Goal: Task Accomplishment & Management: Complete application form

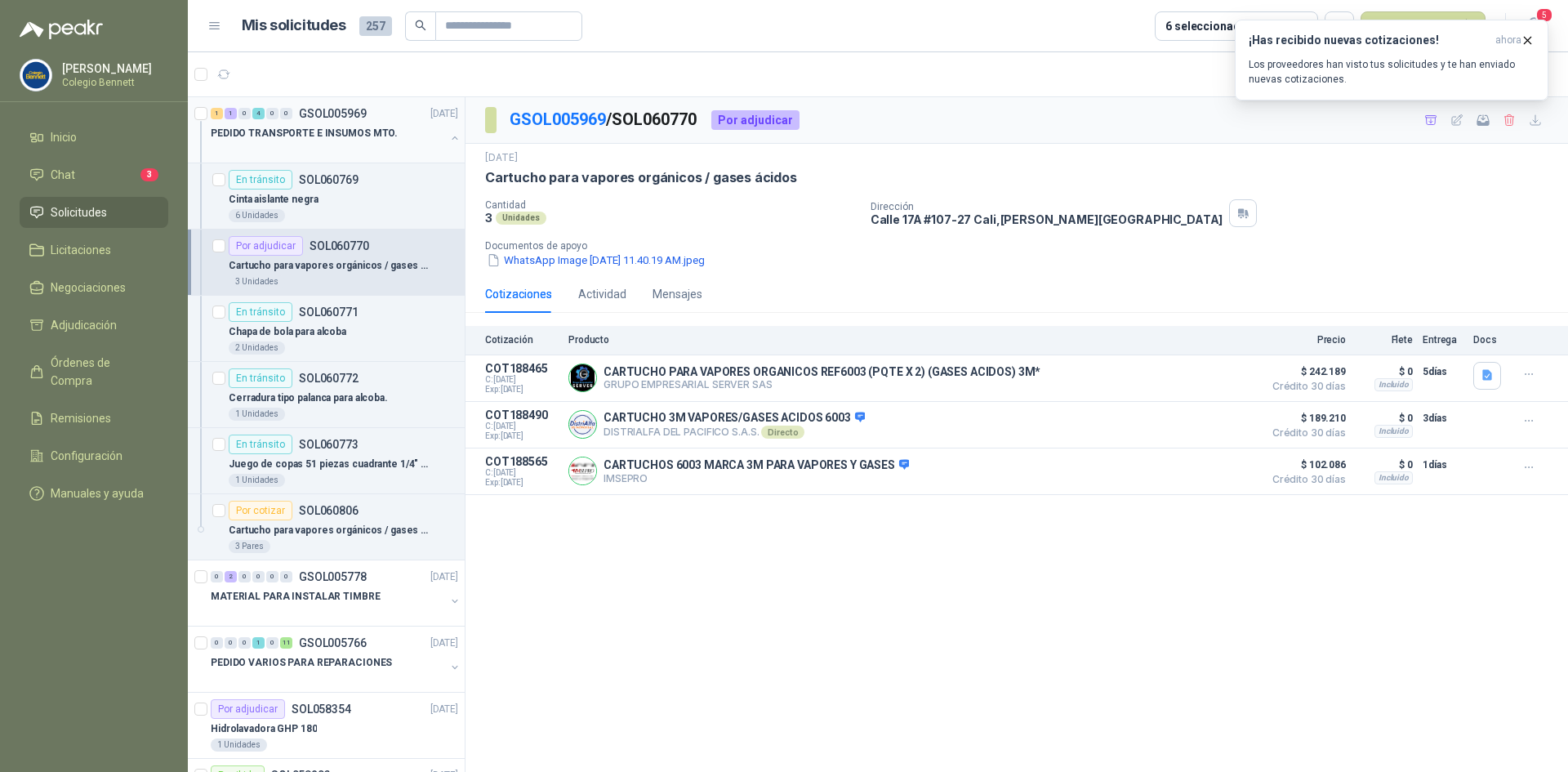
click at [448, 131] on button "button" at bounding box center [455, 138] width 13 height 13
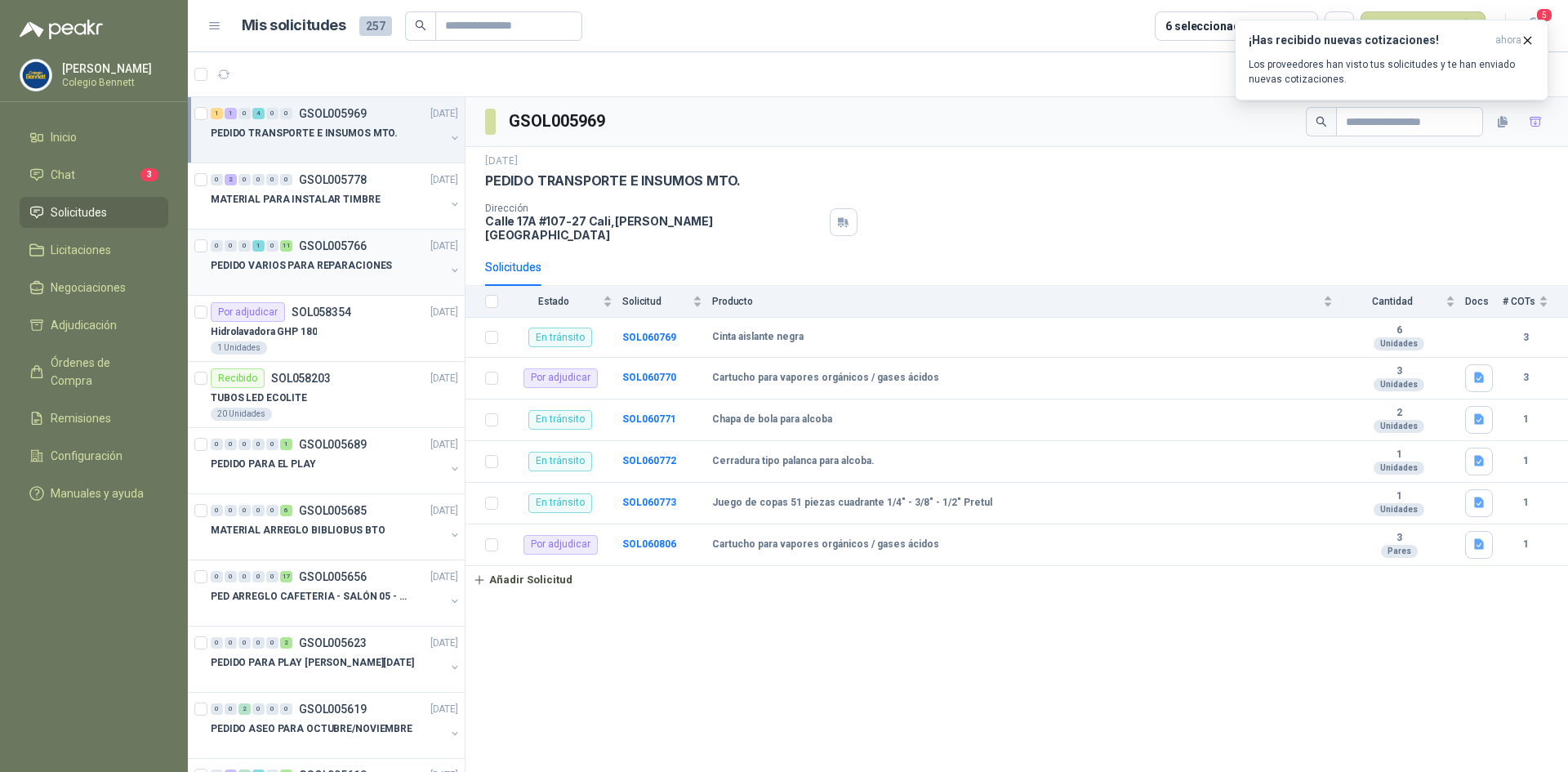
click at [348, 257] on div "PEDIDO VARIOS PARA REPARACIONES" at bounding box center [328, 266] width 234 height 20
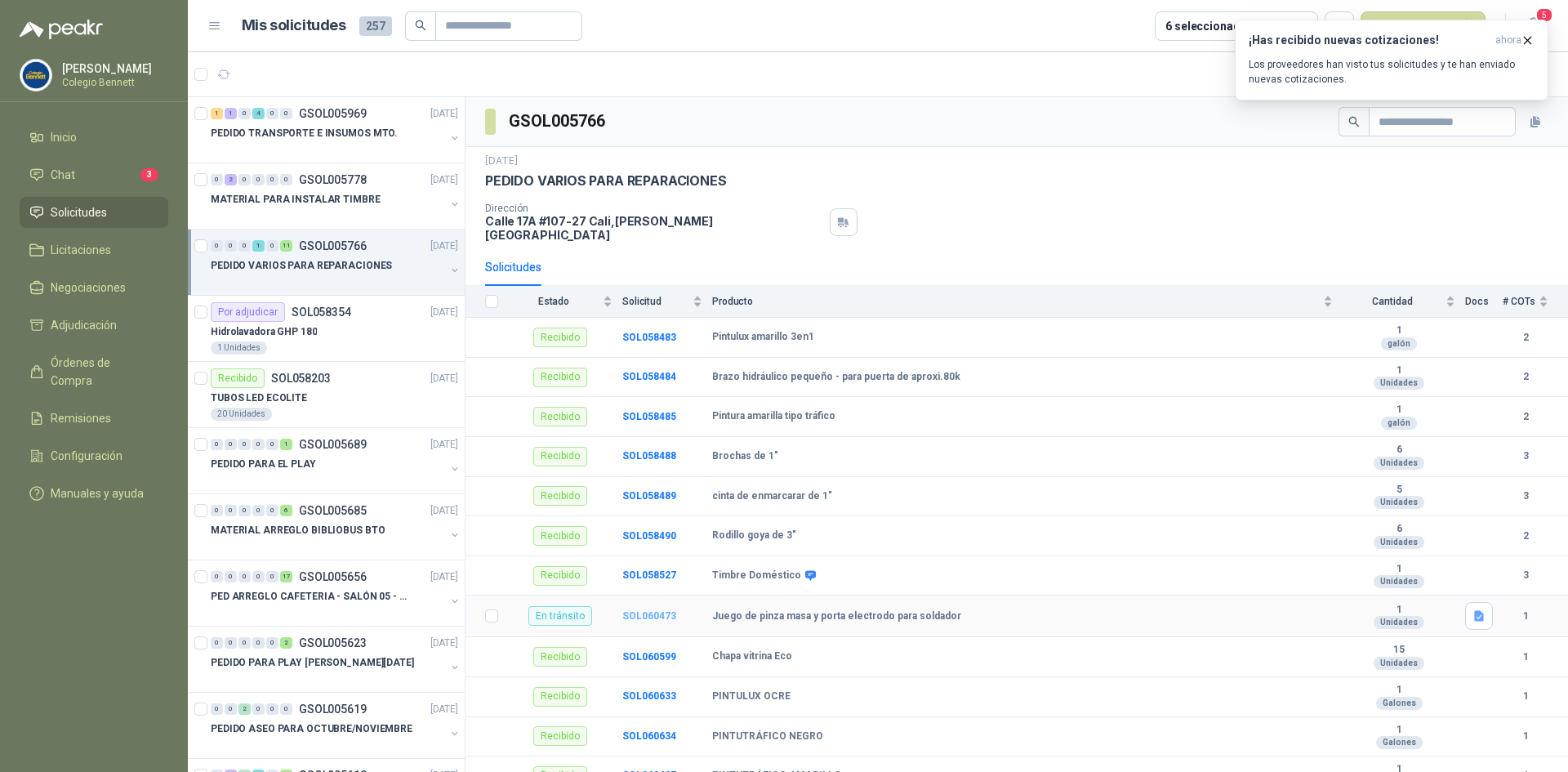
click at [637, 610] on b "SOL060473" at bounding box center [649, 616] width 54 height 12
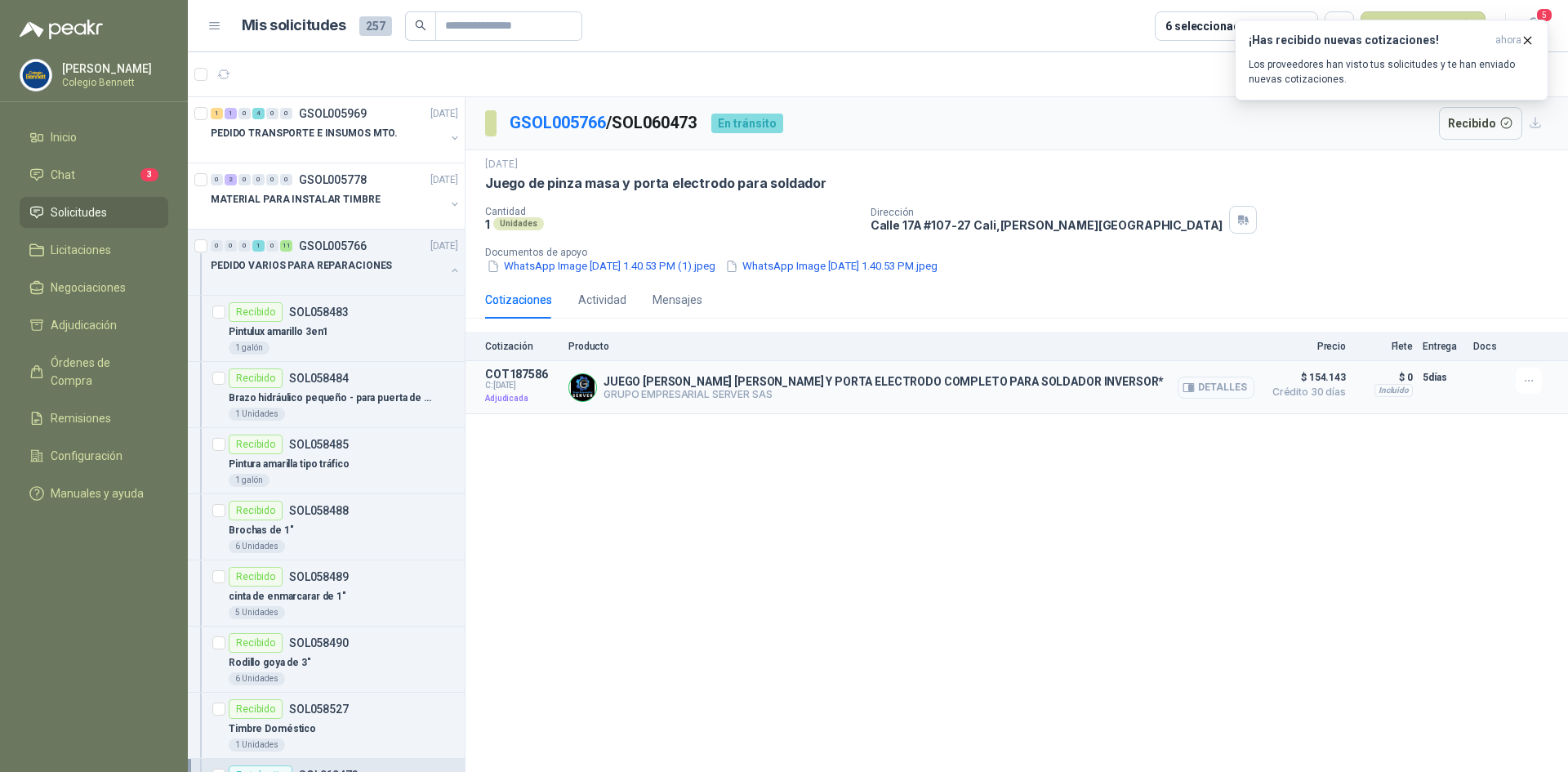
click at [1209, 388] on button "Detalles" at bounding box center [1215, 388] width 77 height 22
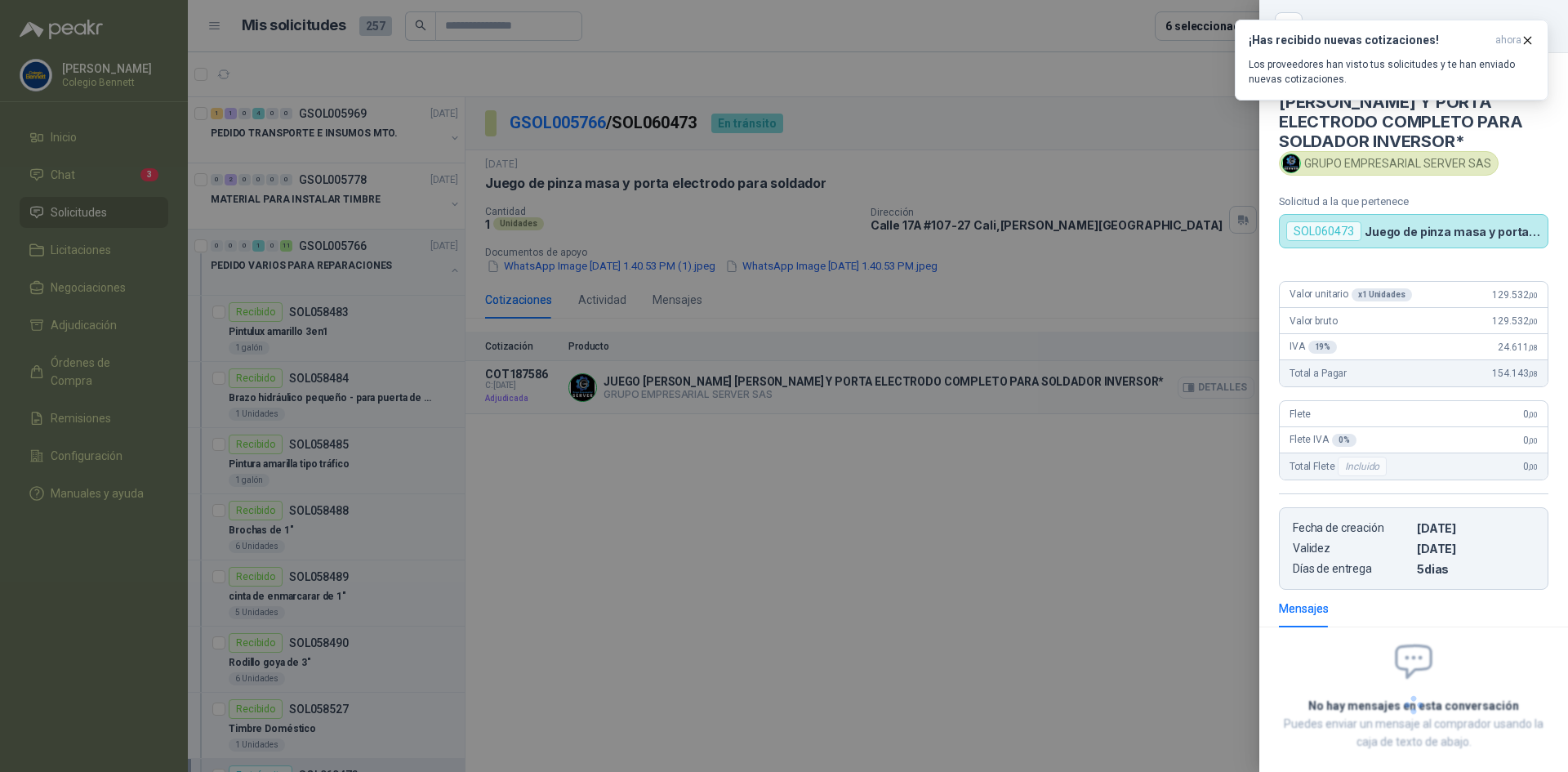
scroll to position [10, 0]
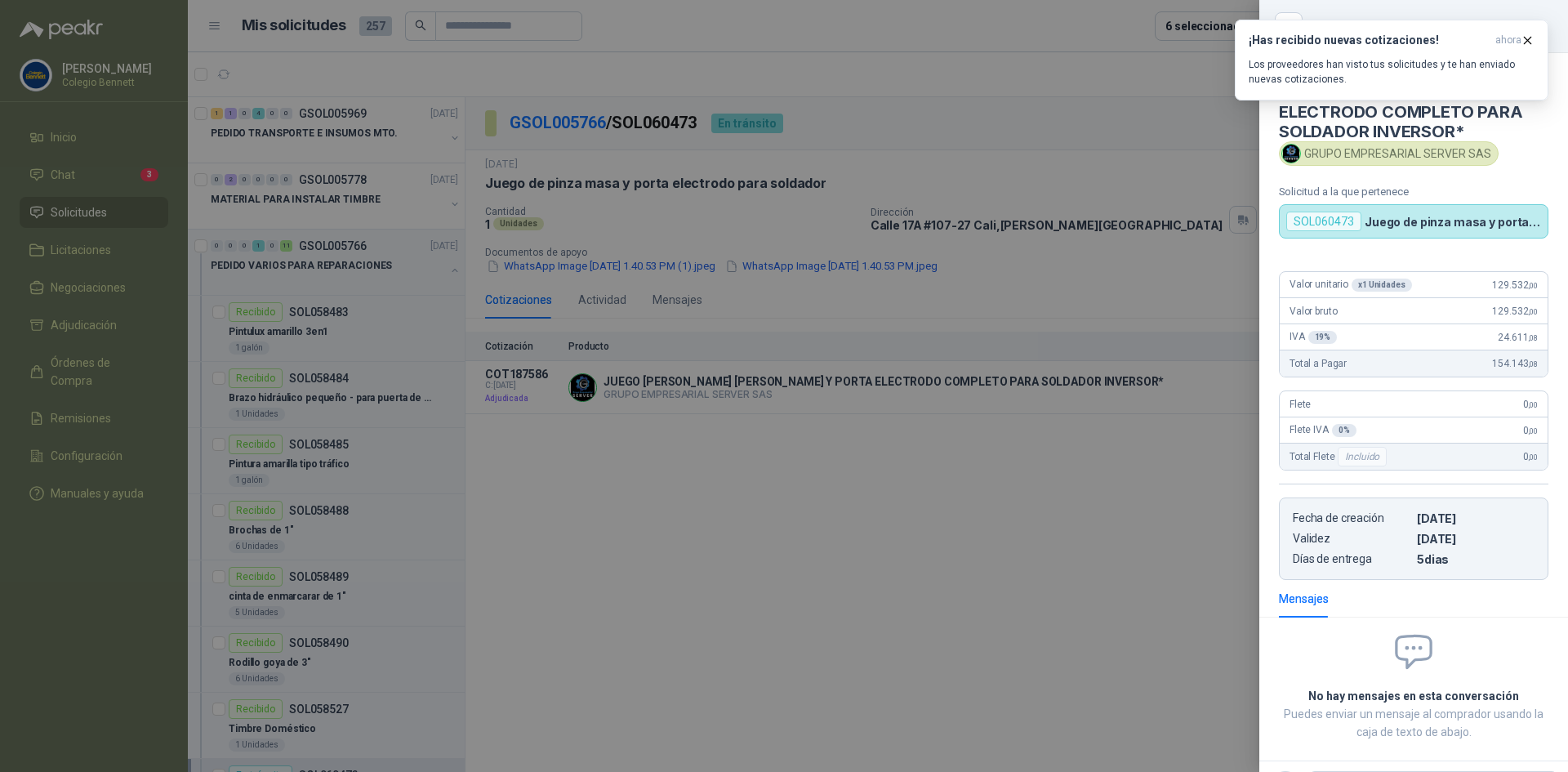
click at [1202, 415] on div at bounding box center [784, 386] width 1568 height 772
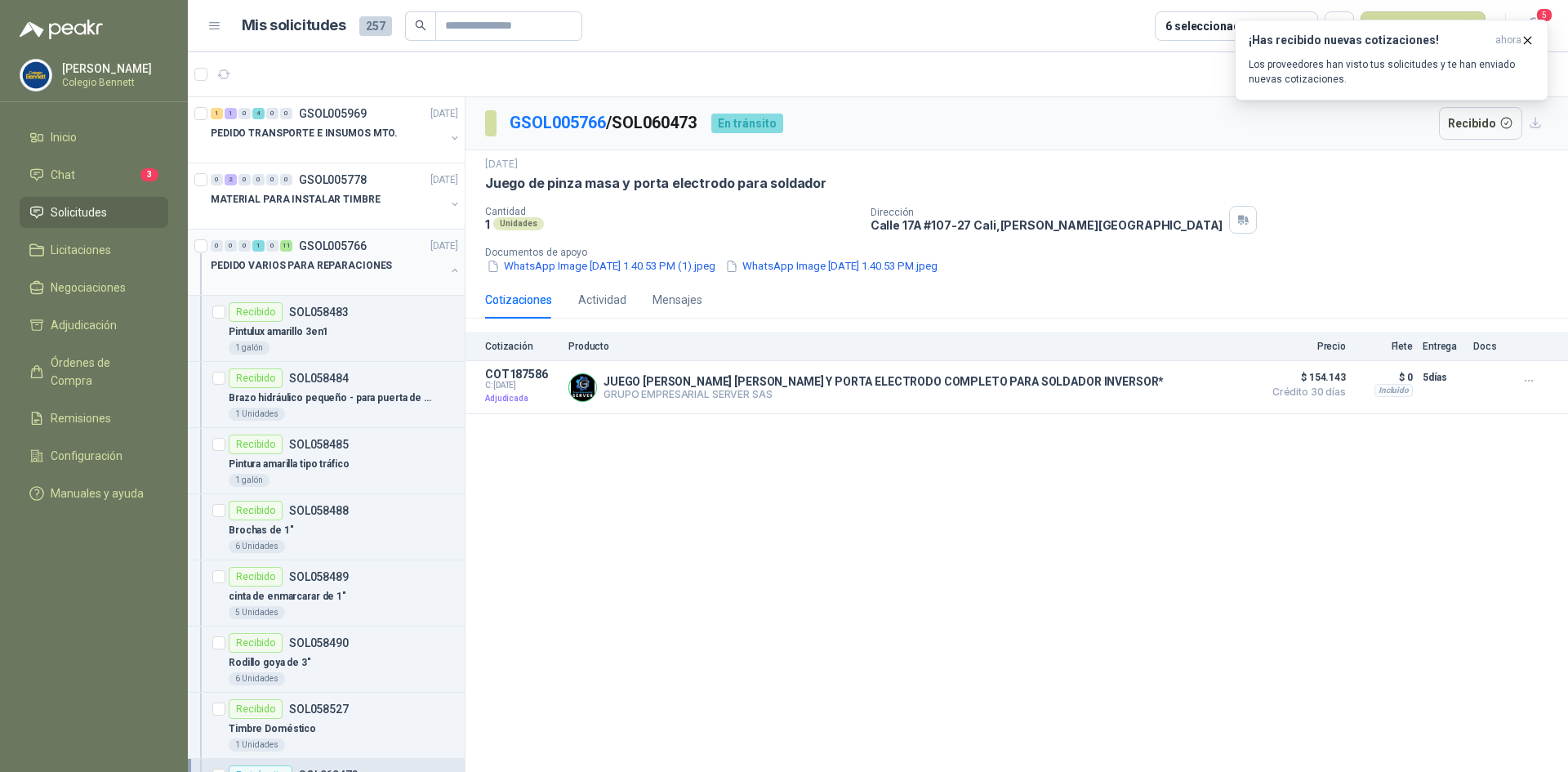
click at [448, 271] on button "button" at bounding box center [455, 271] width 13 height 13
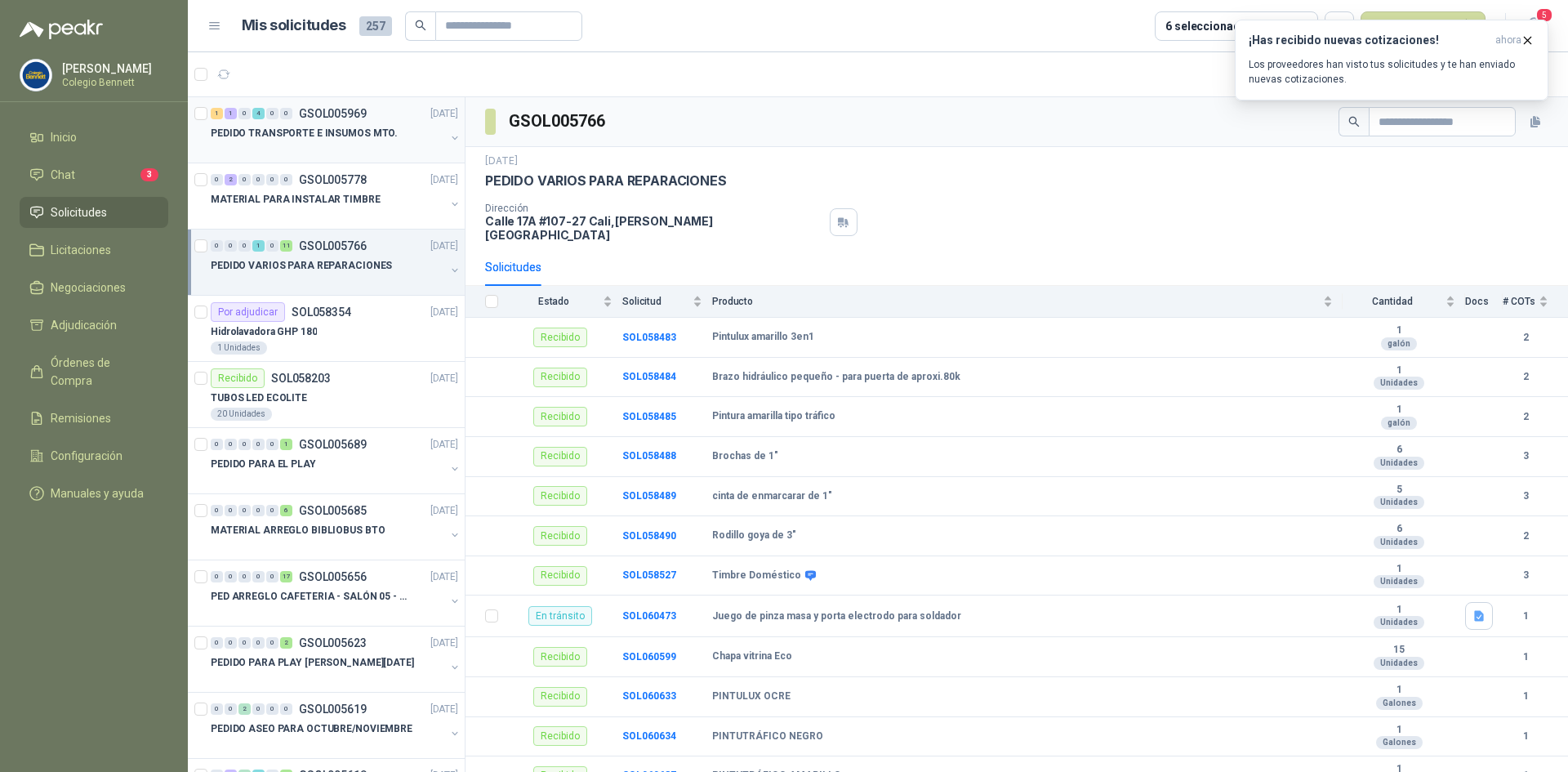
click at [397, 130] on div "PEDIDO TRANSPORTE E INSUMOS MTO." at bounding box center [328, 134] width 234 height 20
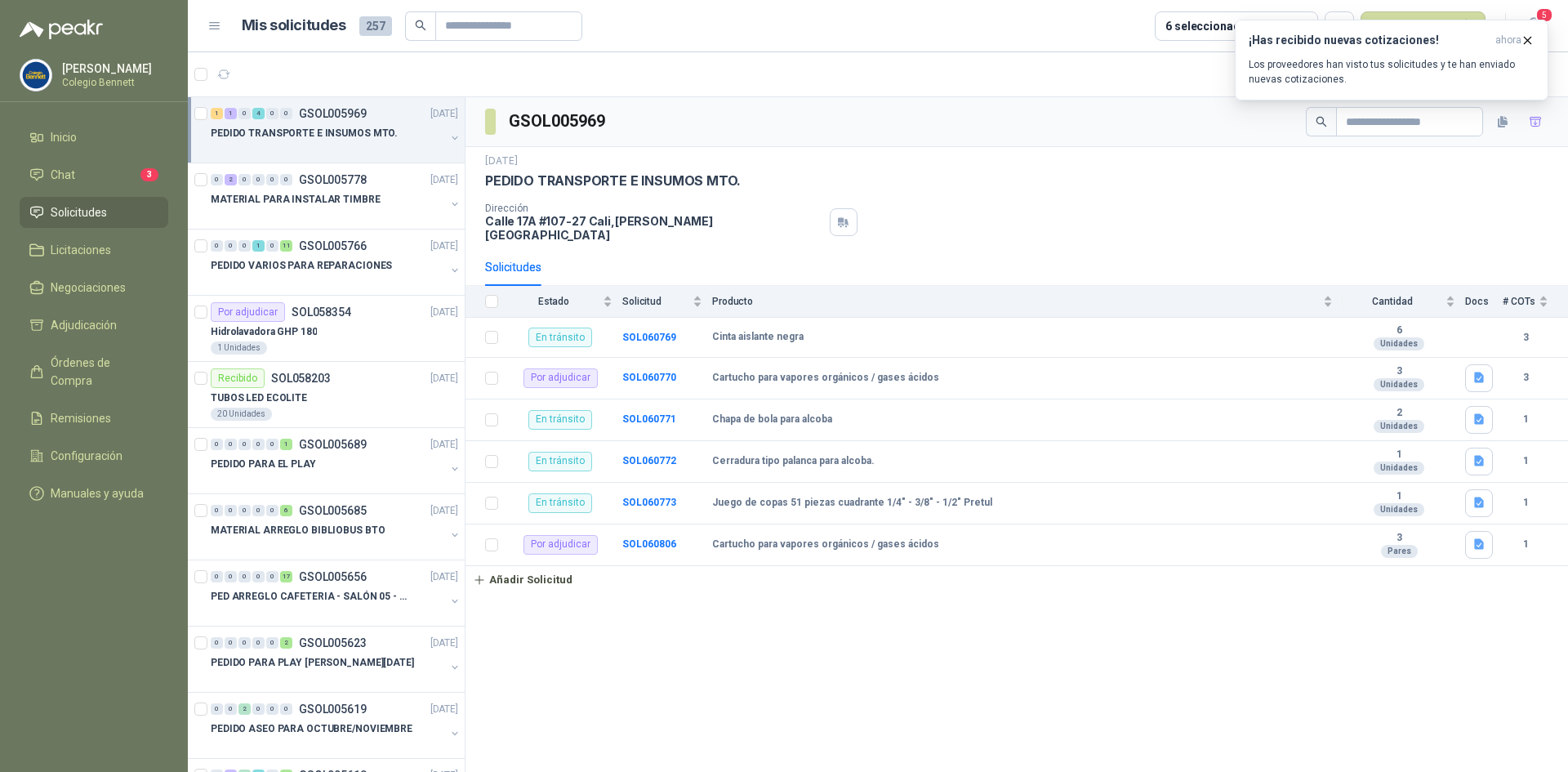
click at [599, 614] on div "GSOL005969 [DATE] PEDIDO TRANSPORTE E INSUMOS MTO. Dirección [STREET_ADDRESS][P…" at bounding box center [1016, 437] width 1103 height 681
click at [550, 566] on button "Añadir Solicitud" at bounding box center [523, 579] width 114 height 27
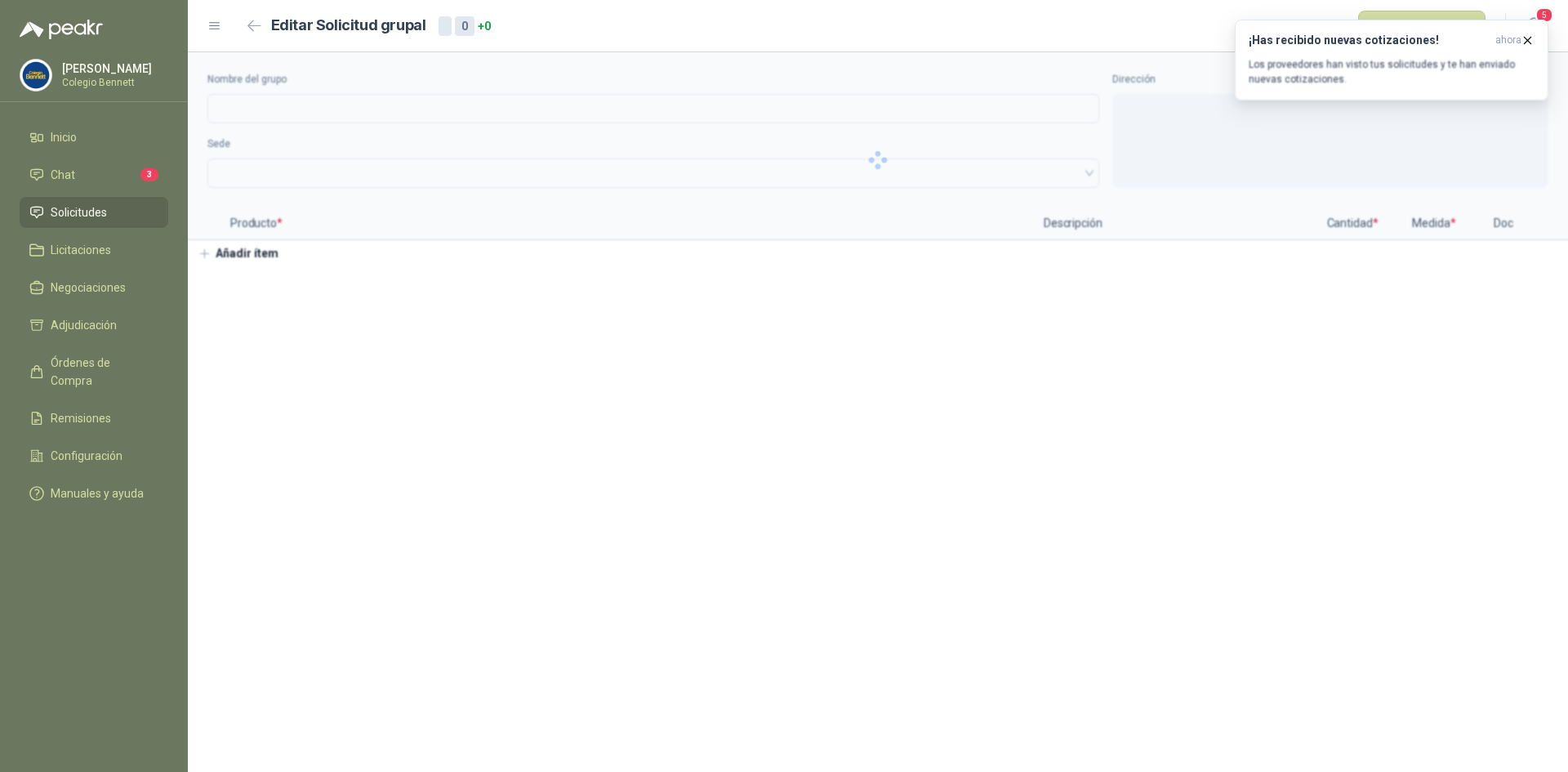
type input "**********"
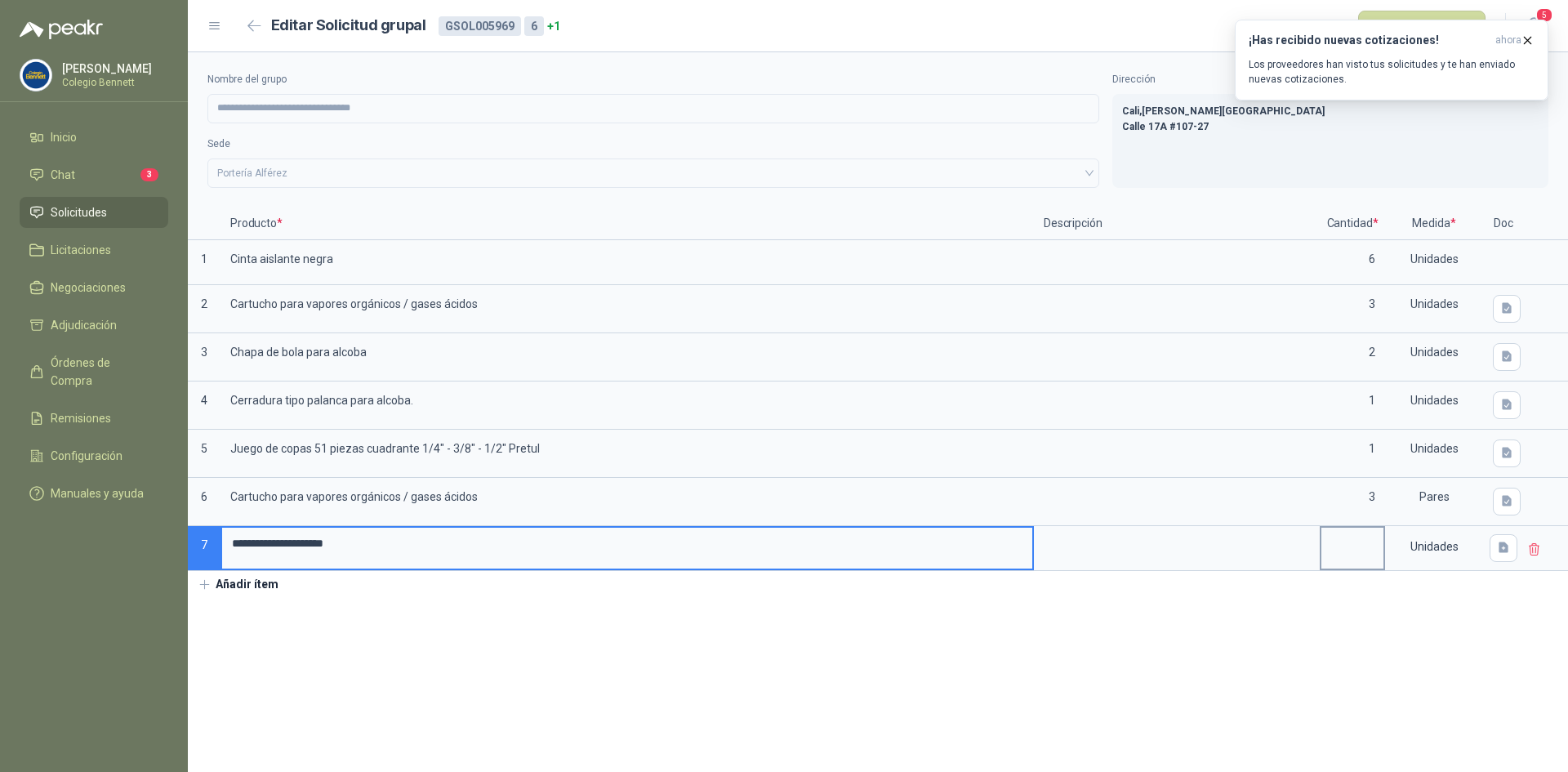
type input "**********"
click at [1368, 555] on input at bounding box center [1351, 544] width 62 height 32
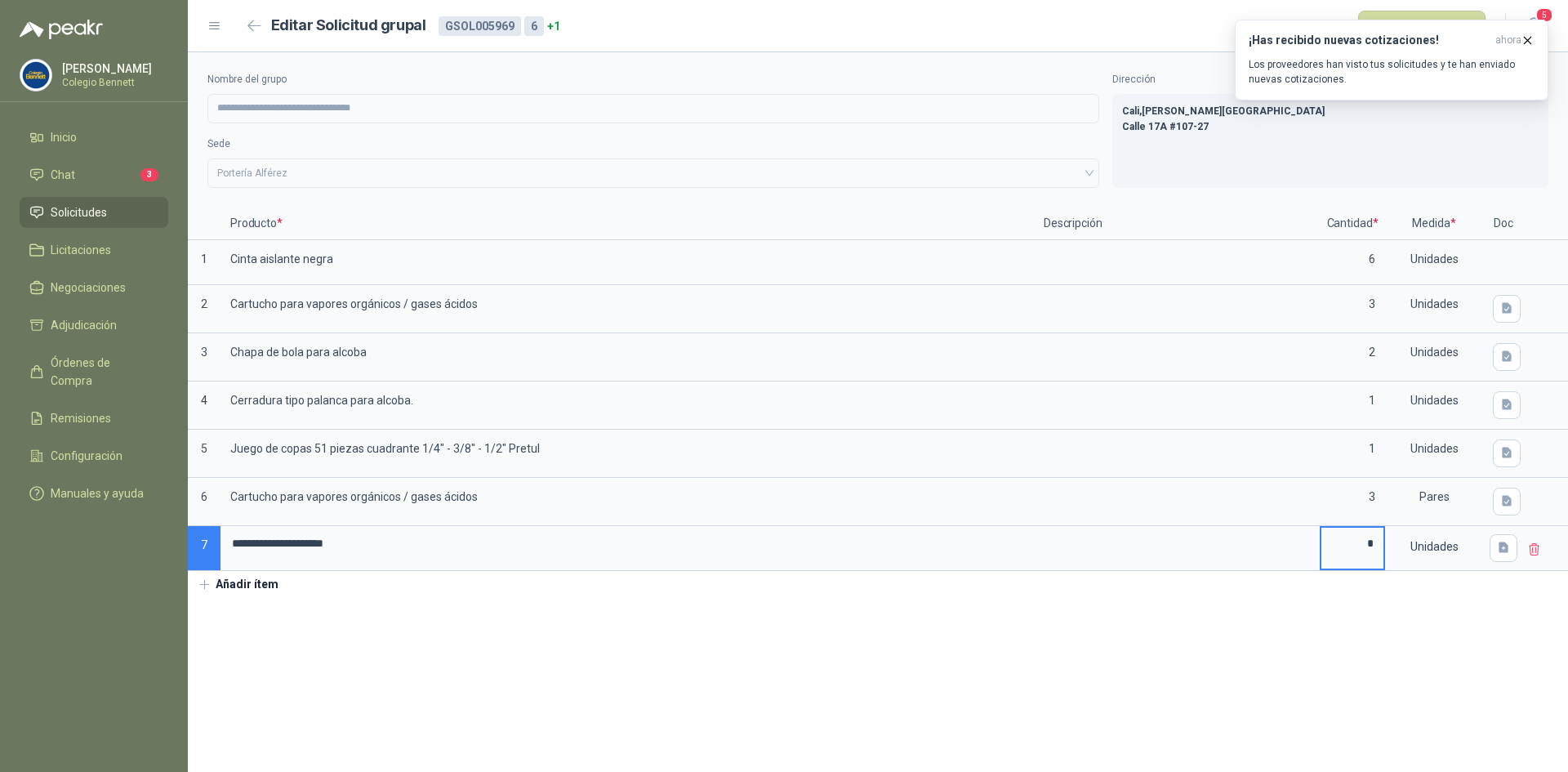
type input "*"
click at [254, 577] on button "Añadir ítem" at bounding box center [237, 584] width 100 height 27
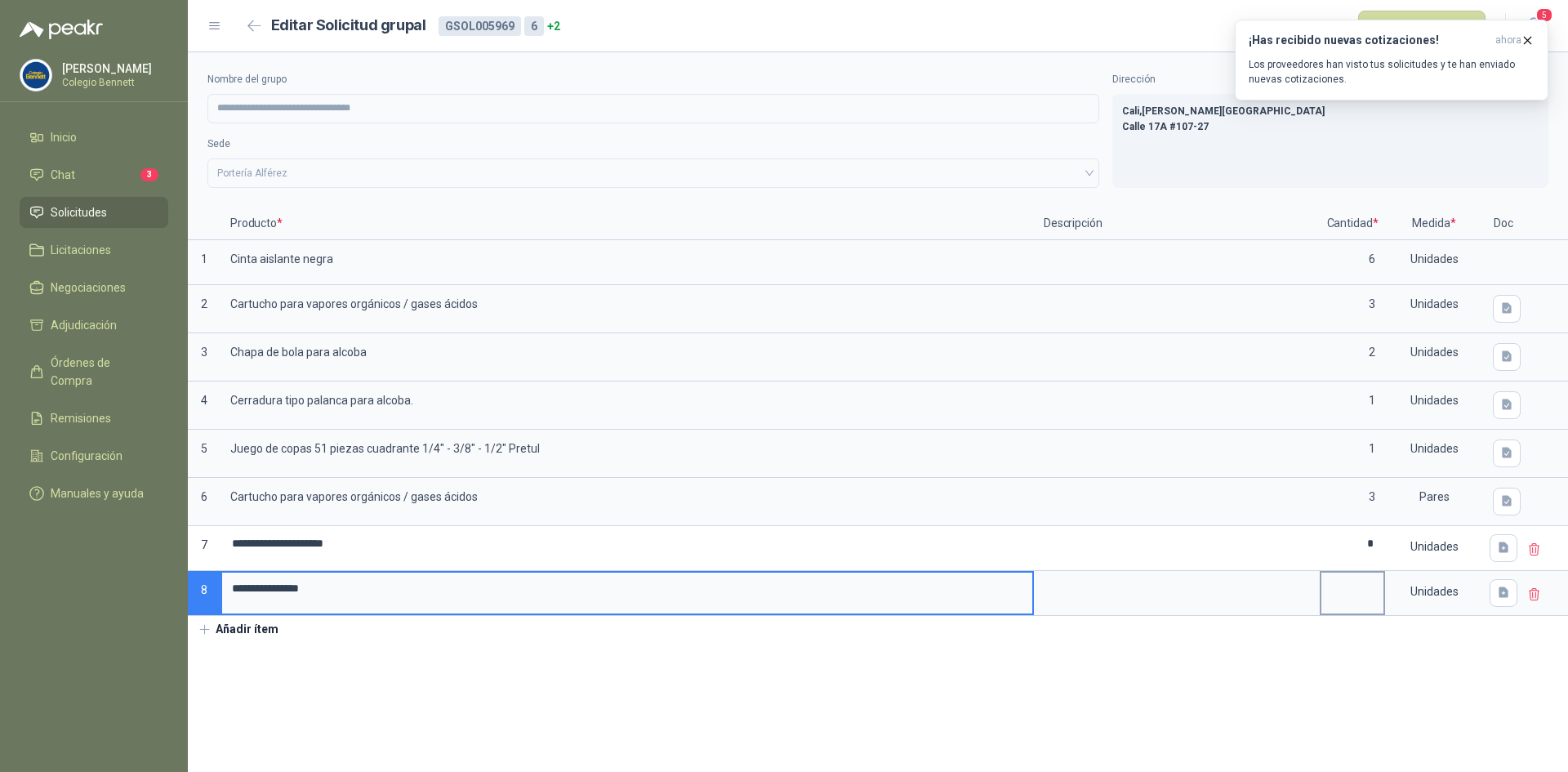
type input "**********"
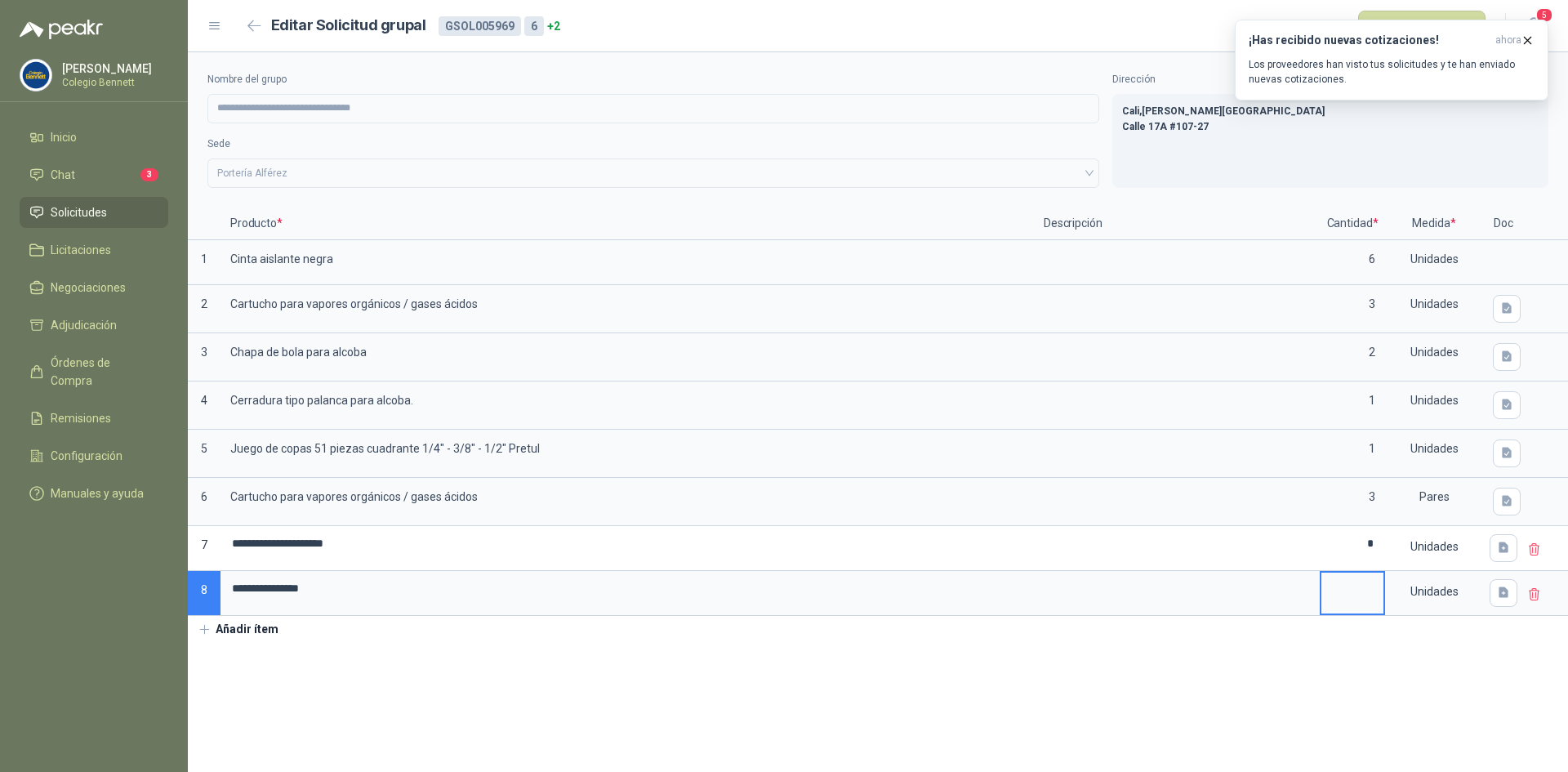
click at [1376, 579] on input at bounding box center [1351, 589] width 62 height 32
type input "*"
click at [241, 634] on button "Añadir ítem" at bounding box center [237, 629] width 100 height 27
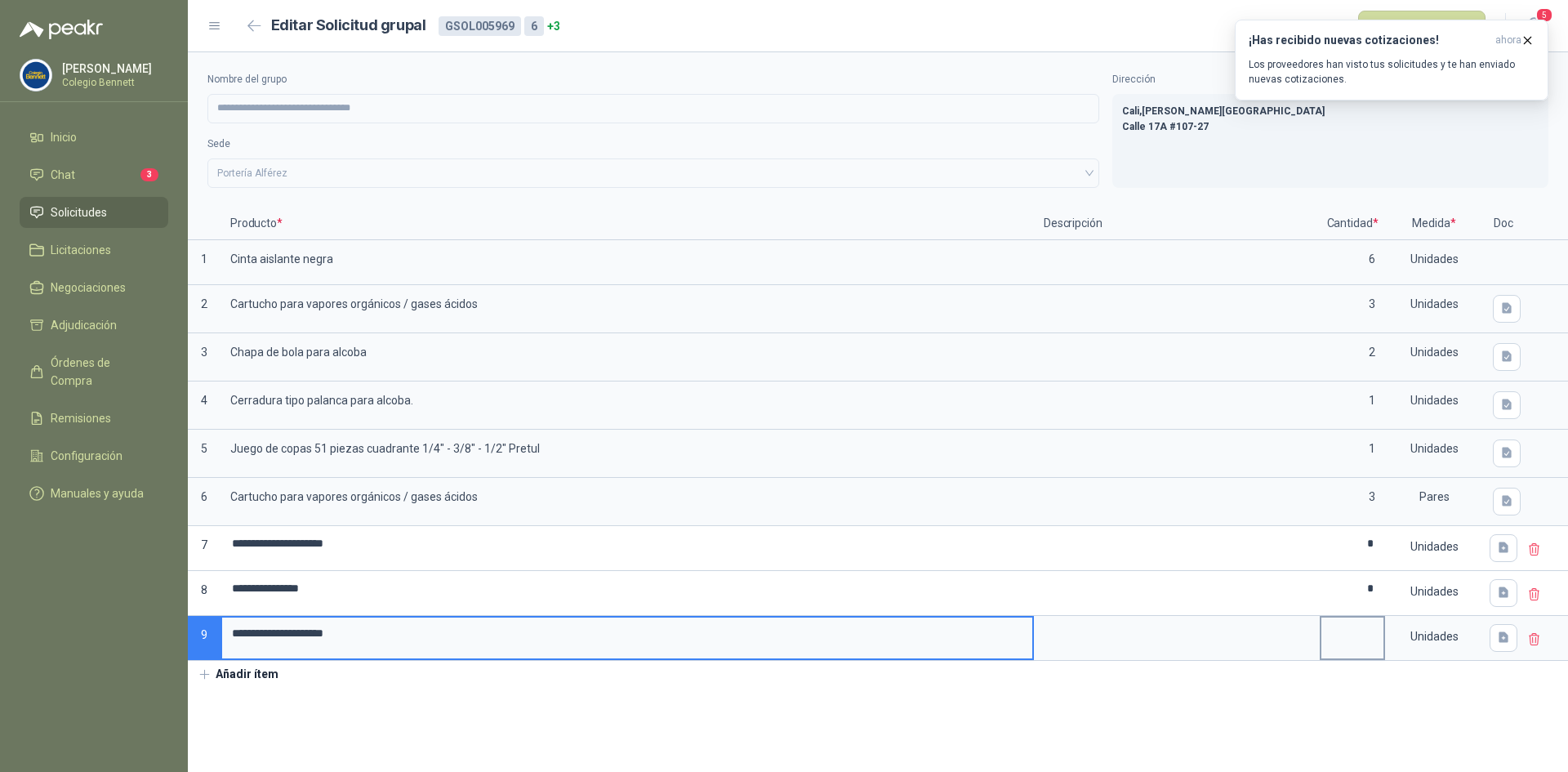
type input "**********"
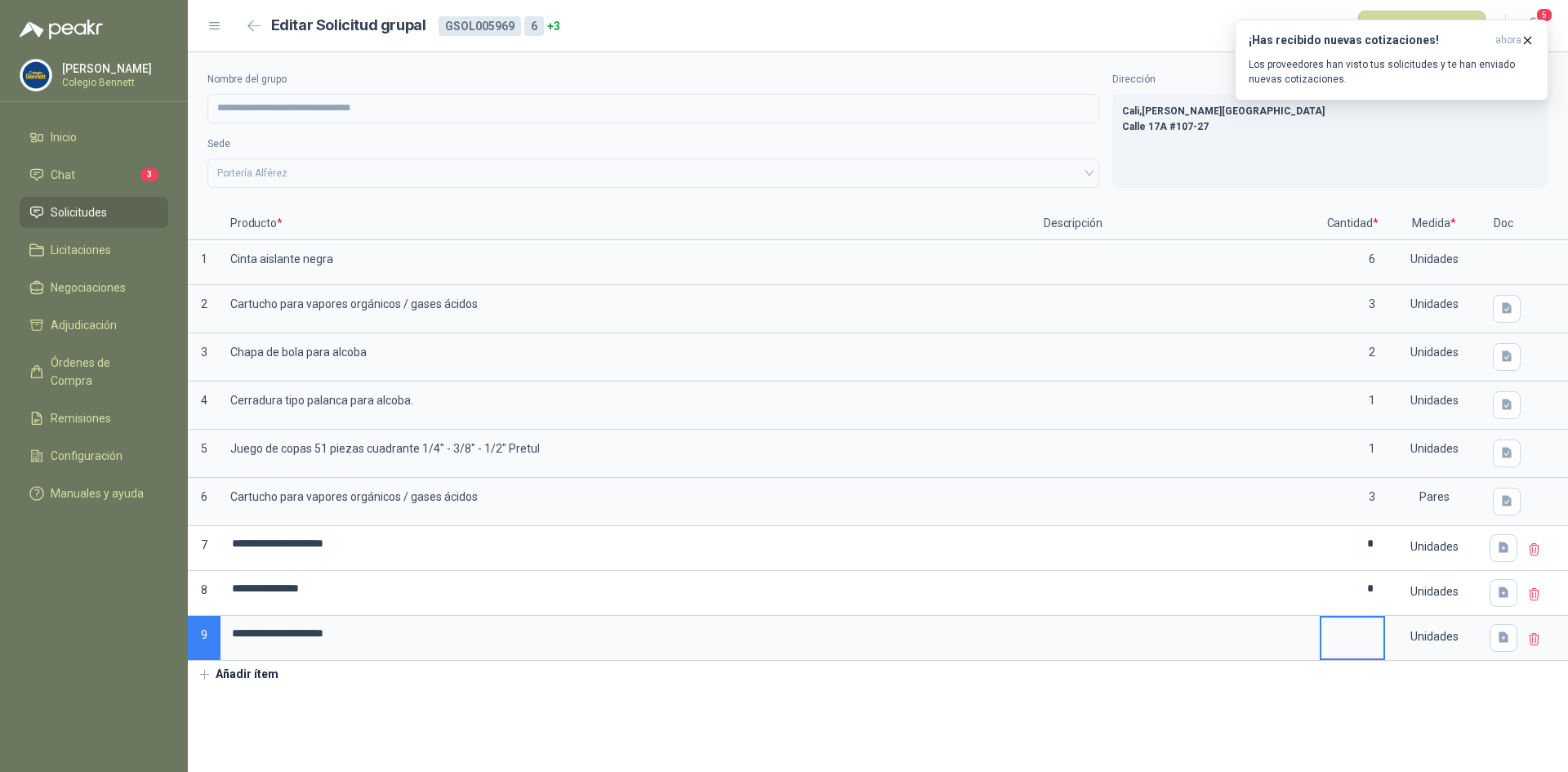
click at [1363, 642] on input at bounding box center [1351, 633] width 62 height 32
type input "*"
click at [227, 680] on button "Añadir ítem" at bounding box center [237, 674] width 100 height 27
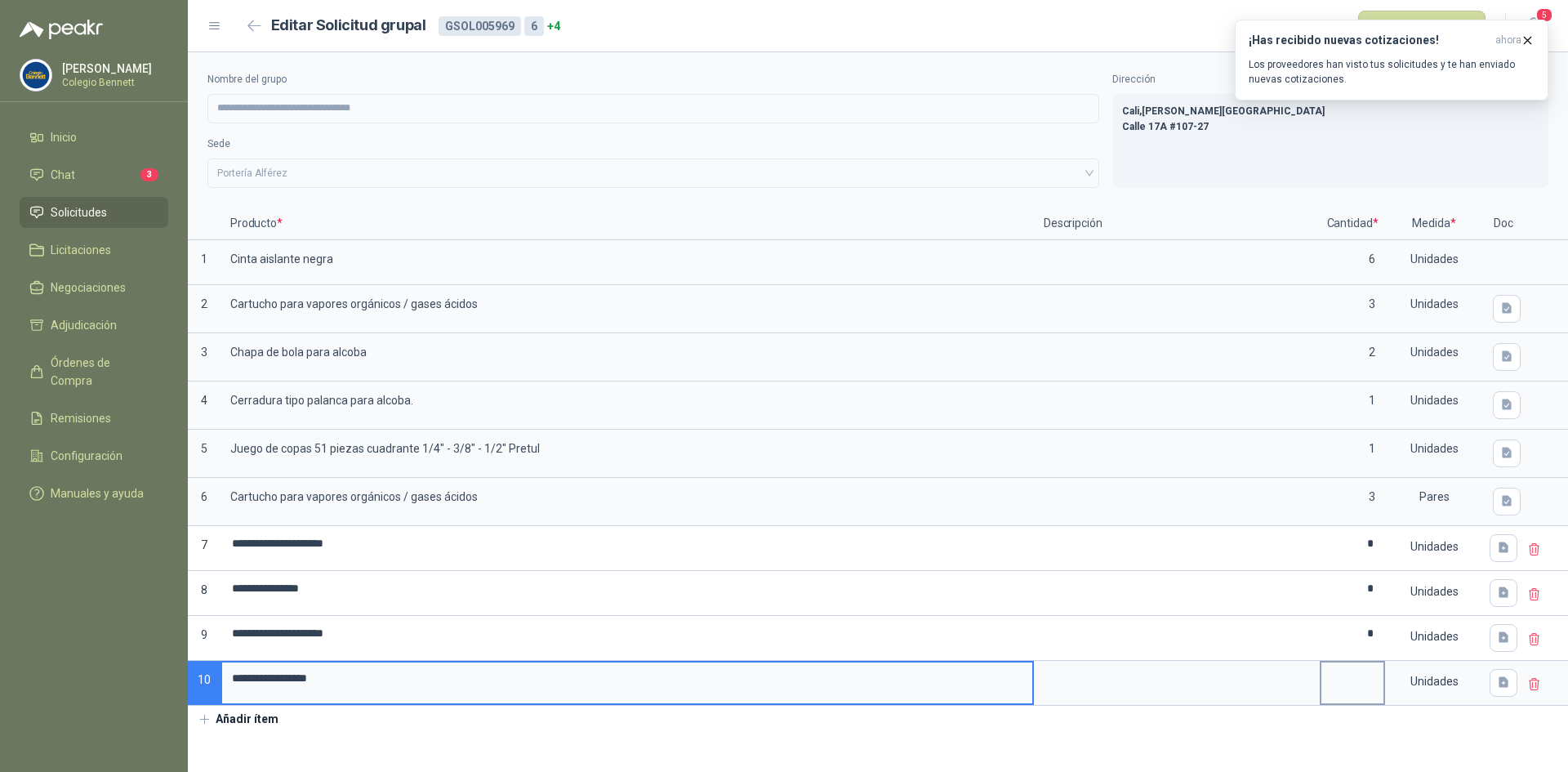
type input "**********"
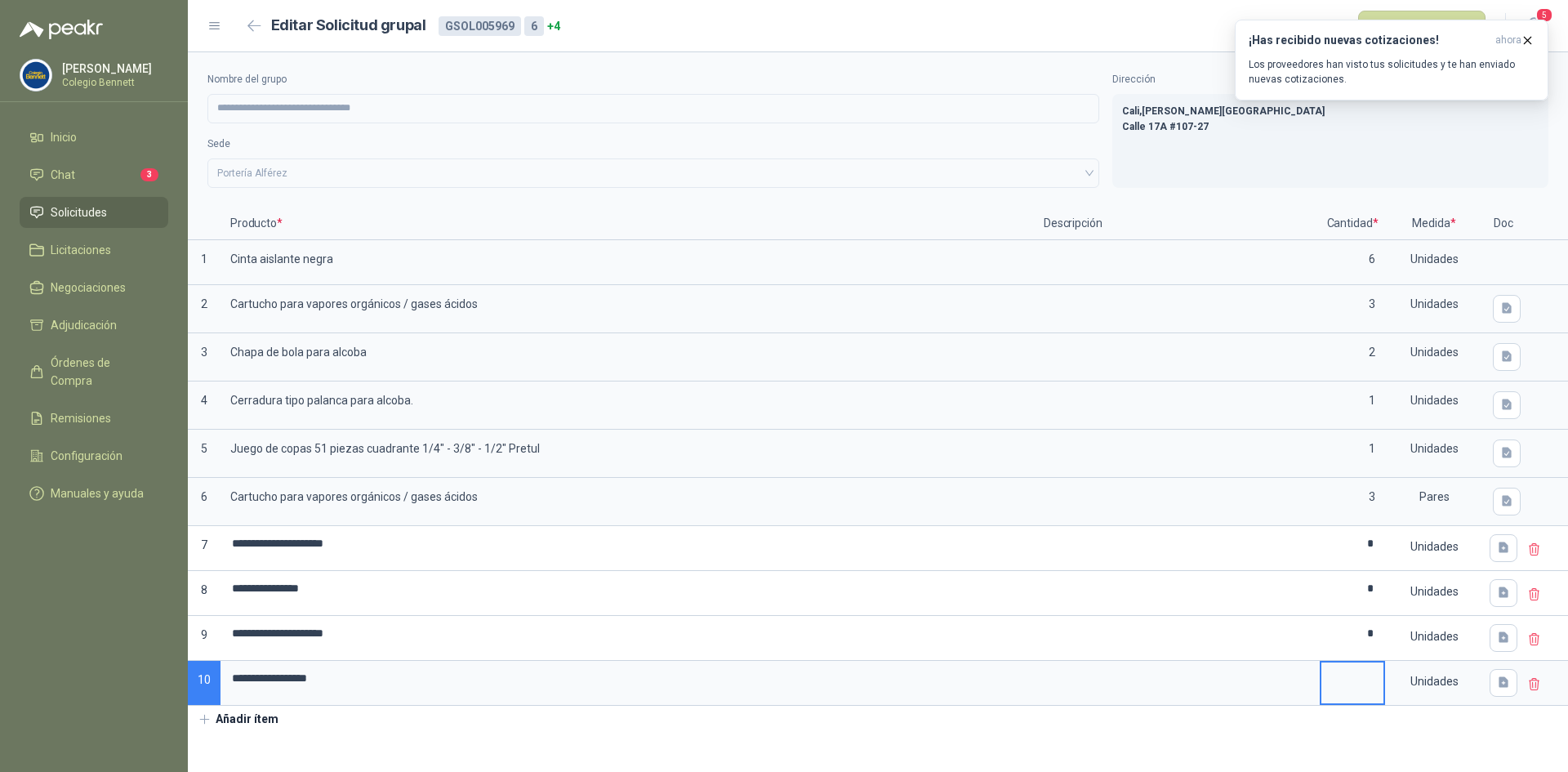
click at [1374, 674] on input at bounding box center [1351, 678] width 62 height 32
type input "*"
click at [1010, 752] on section "**********" at bounding box center [877, 412] width 1380 height 720
click at [259, 716] on button "Añadir ítem" at bounding box center [237, 719] width 100 height 27
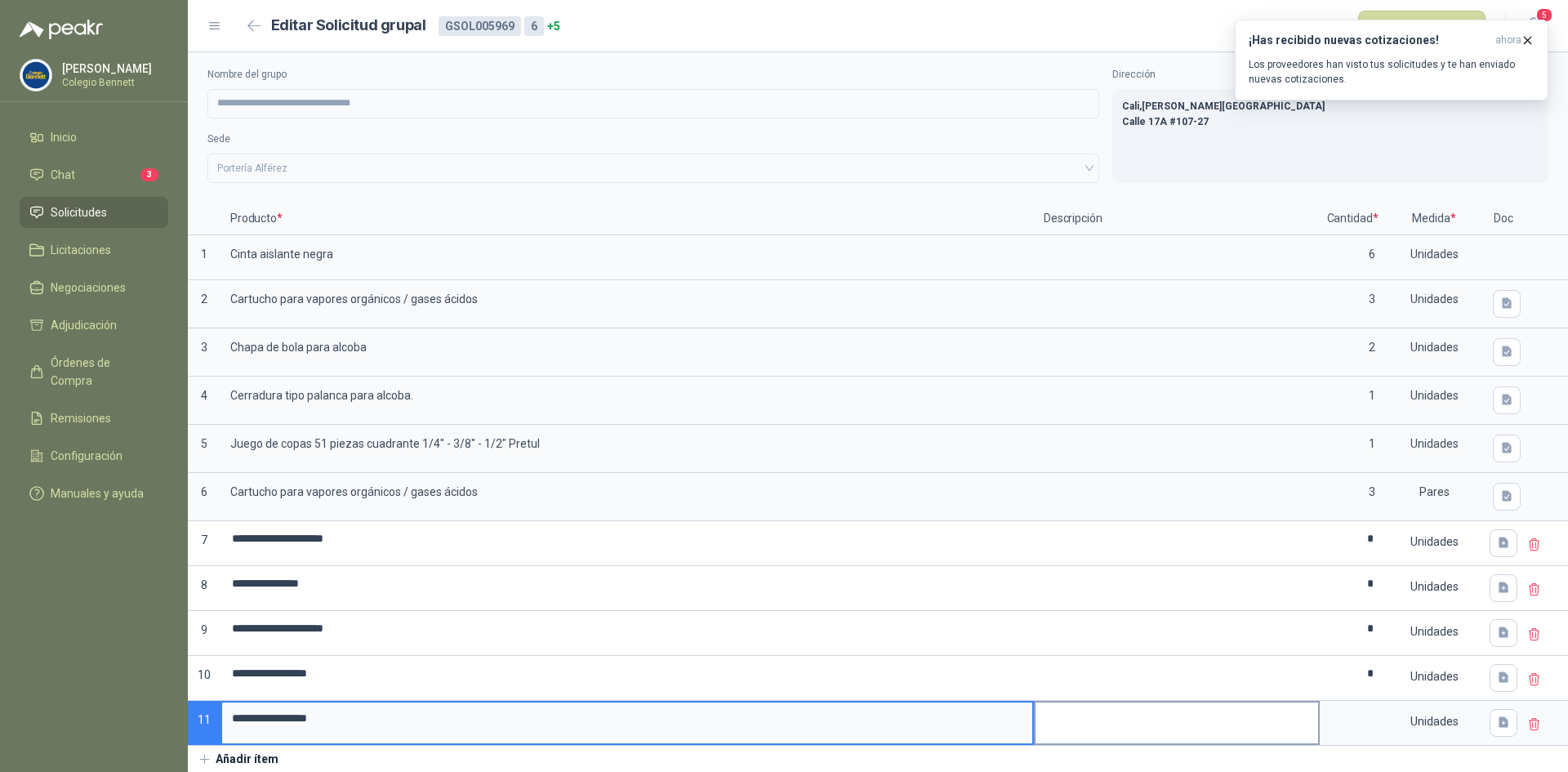
scroll to position [6, 0]
type input "**********"
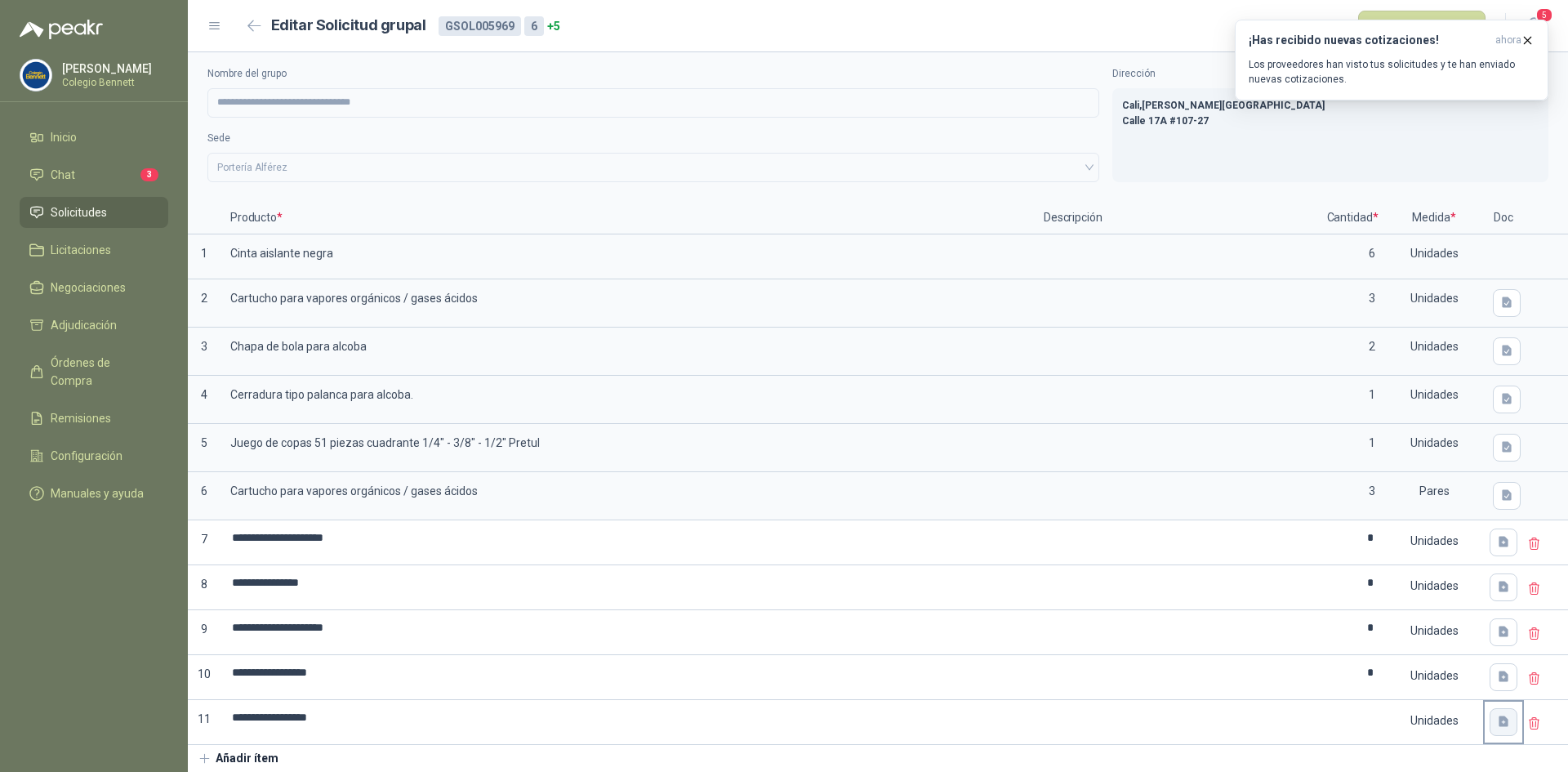
click at [1498, 720] on icon "button" at bounding box center [1503, 721] width 10 height 11
click at [1410, 646] on icon at bounding box center [1402, 641] width 15 height 15
click at [1366, 722] on input at bounding box center [1351, 717] width 62 height 32
type input "*"
click at [235, 759] on button "Añadir ítem" at bounding box center [237, 759] width 100 height 27
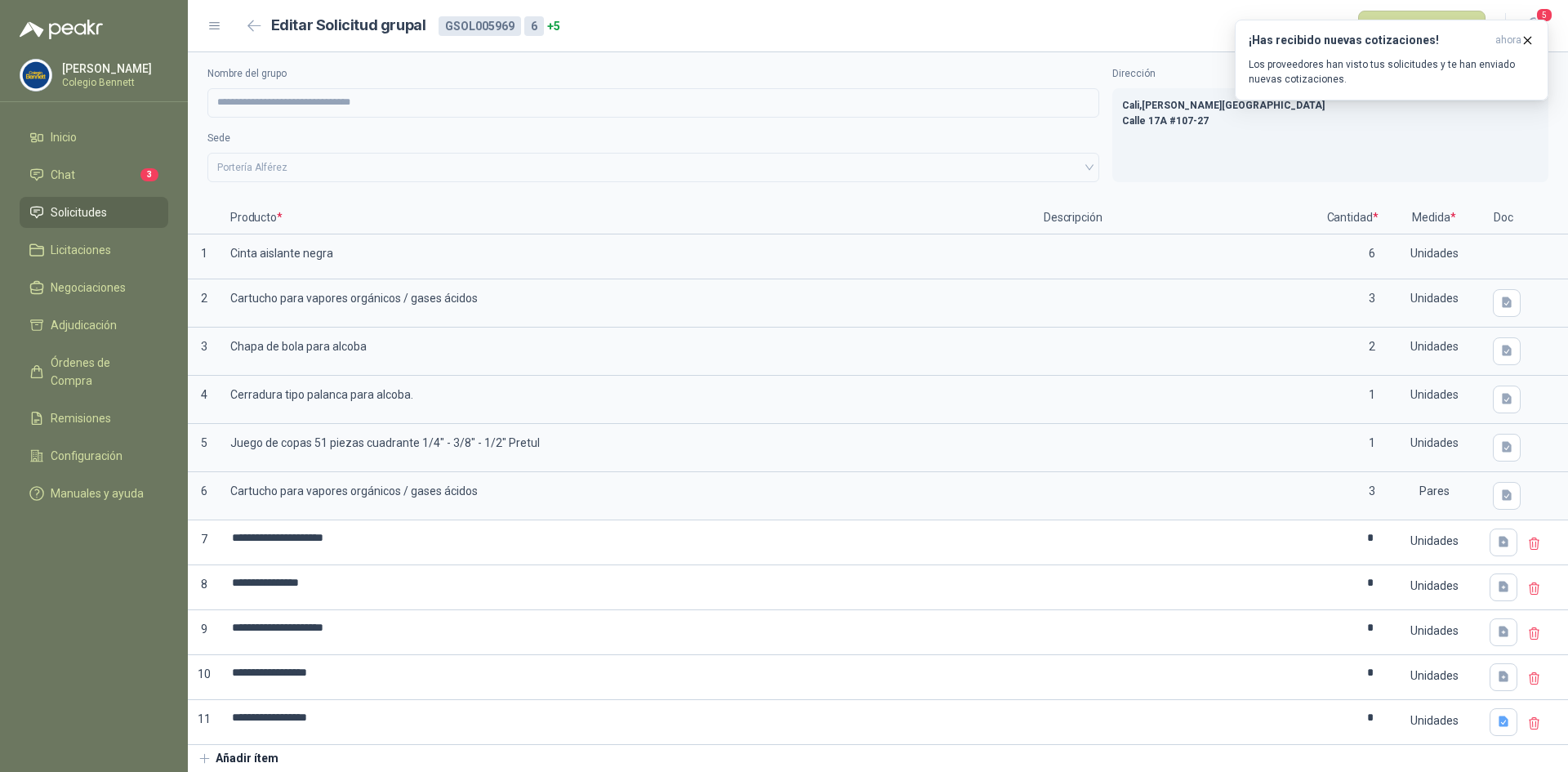
scroll to position [14, 0]
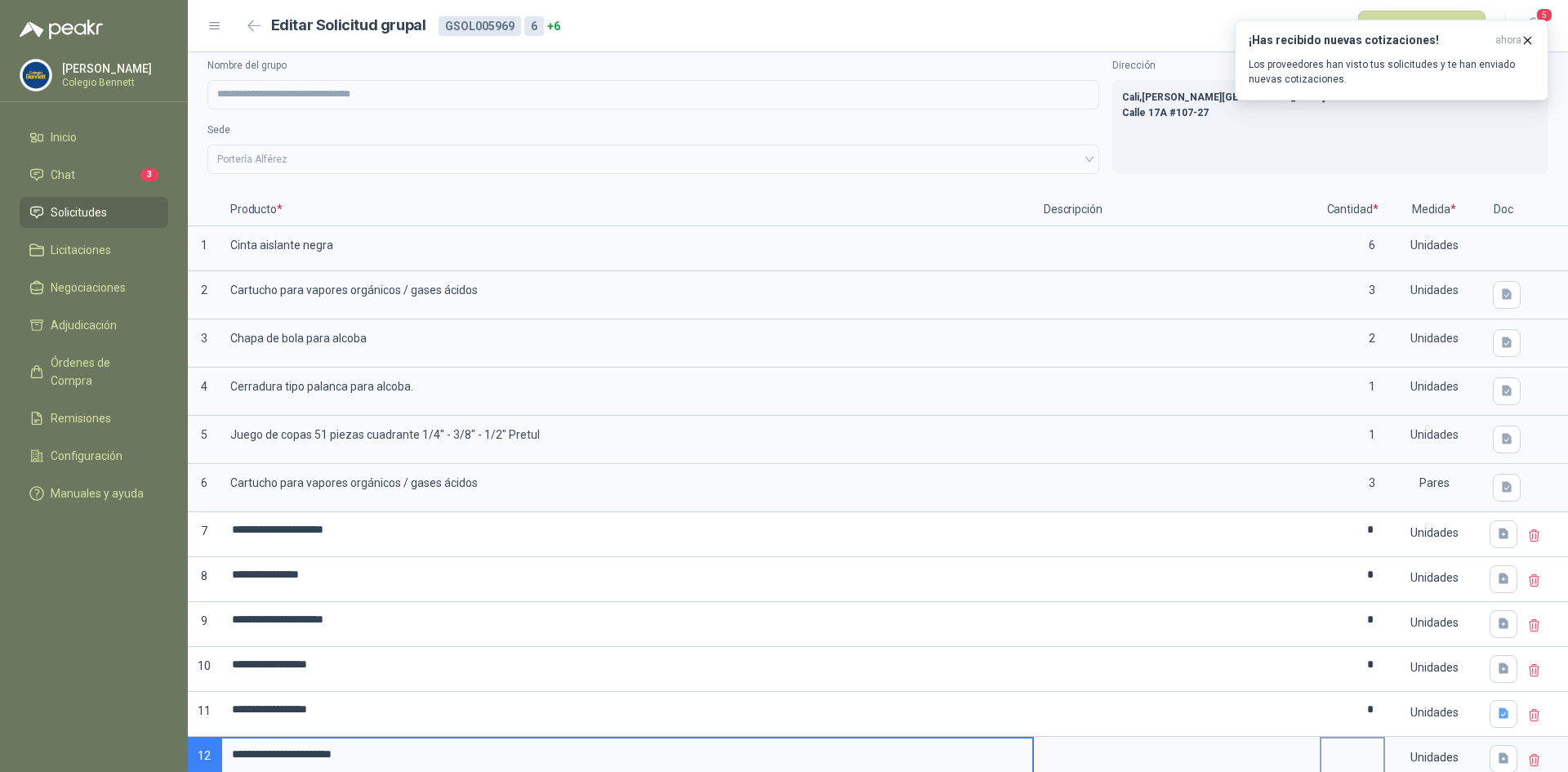
type input "**********"
click at [1321, 755] on input at bounding box center [1351, 755] width 62 height 32
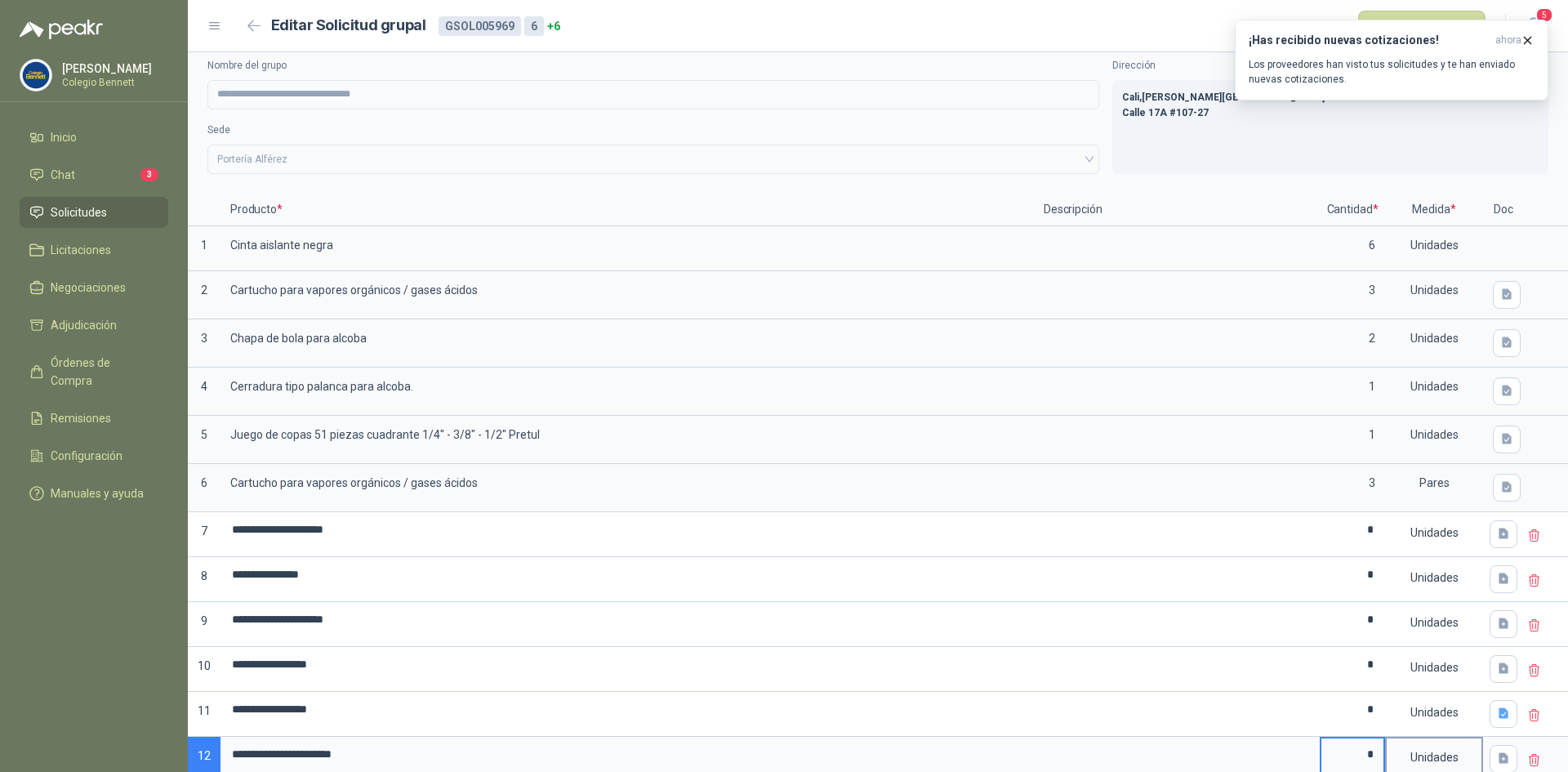
type input "*"
click at [1422, 757] on div "Unidades" at bounding box center [1434, 757] width 95 height 37
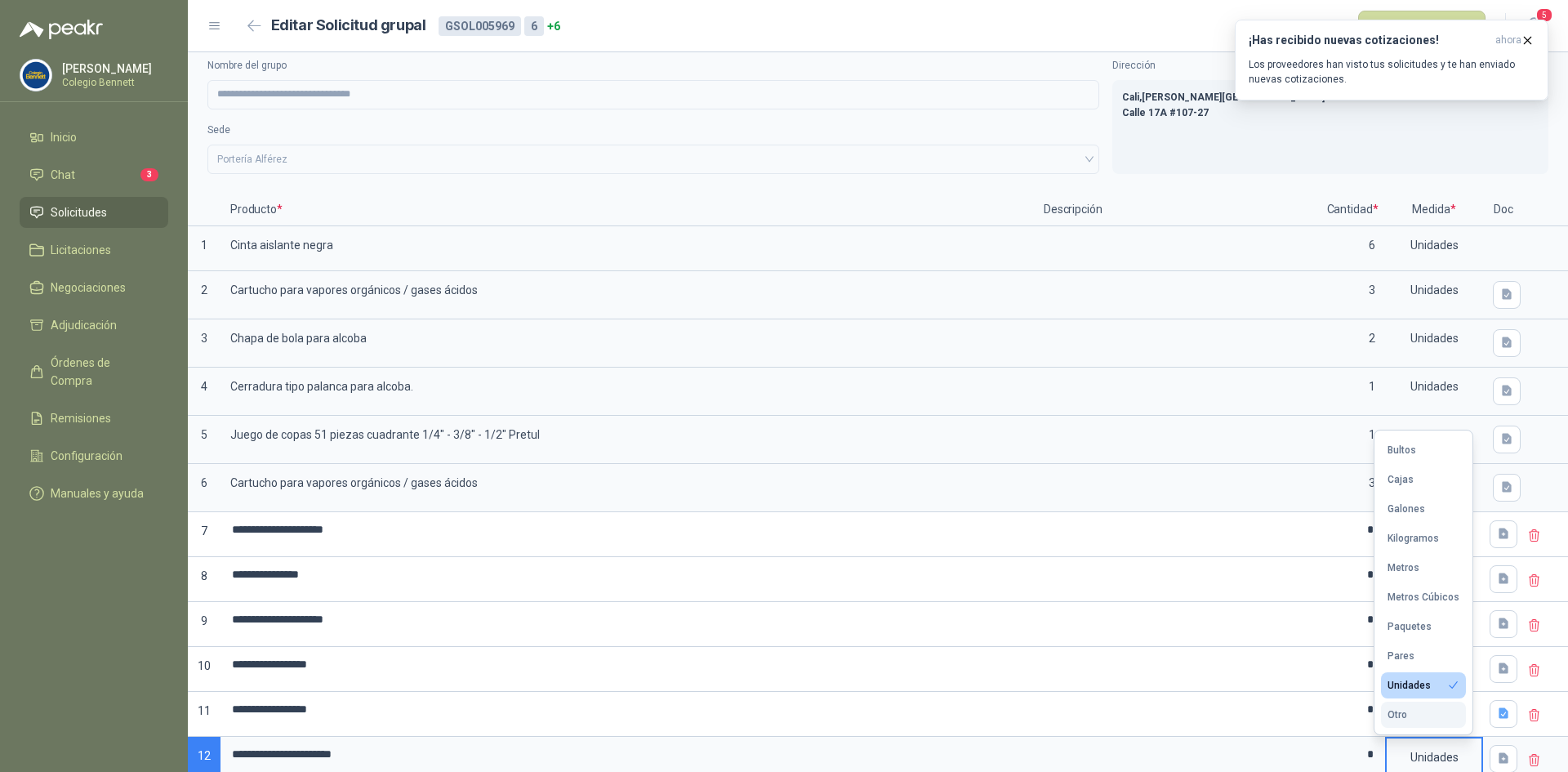
click at [1403, 716] on div "Otro" at bounding box center [1397, 715] width 20 height 12
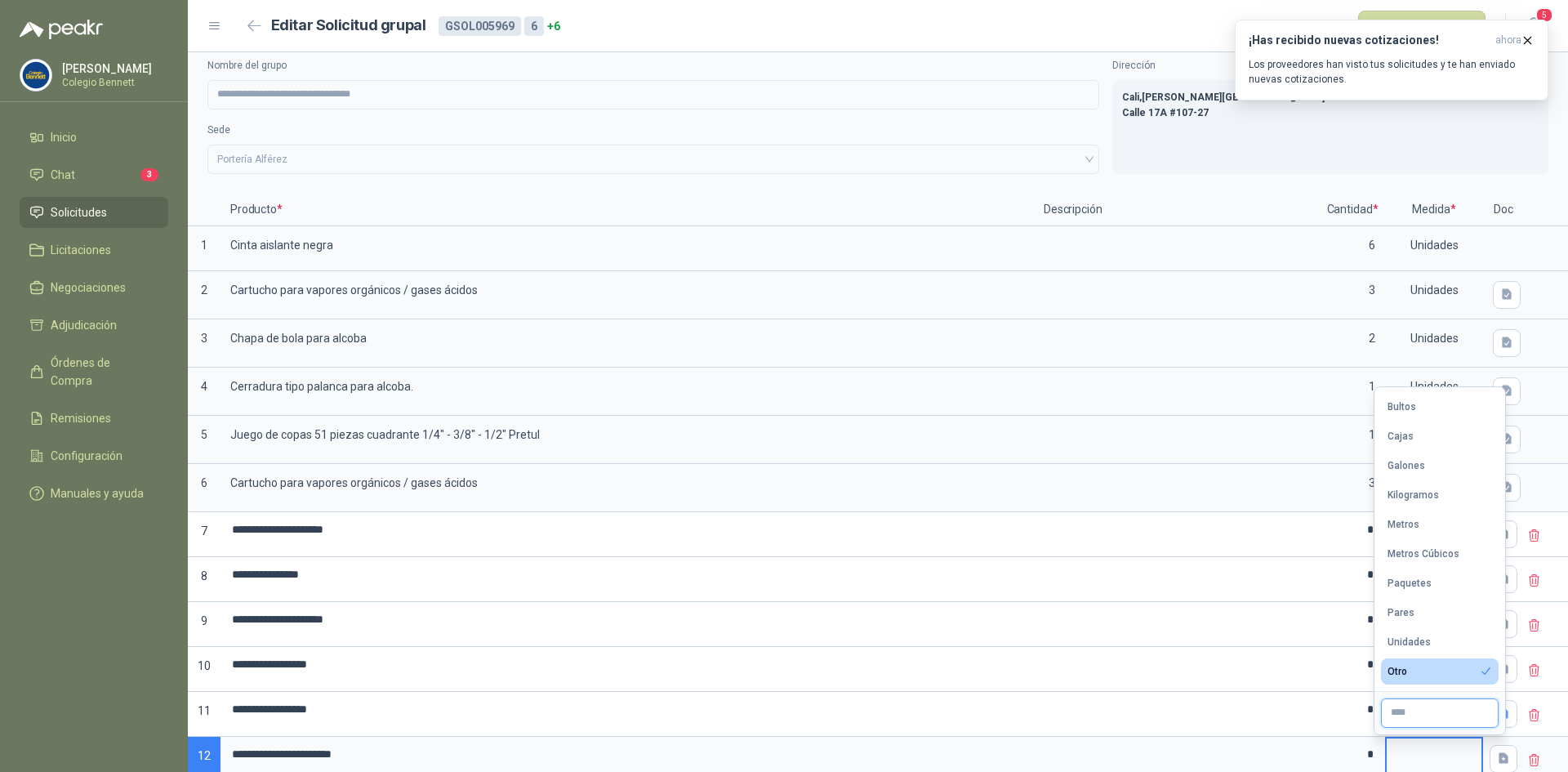
click at [1403, 716] on input "text" at bounding box center [1439, 712] width 118 height 29
type input "*****"
click at [1247, 146] on div "[GEOGRAPHIC_DATA] , [PERSON_NAME][GEOGRAPHIC_DATA] Calle 17A #107-27" at bounding box center [1330, 126] width 436 height 94
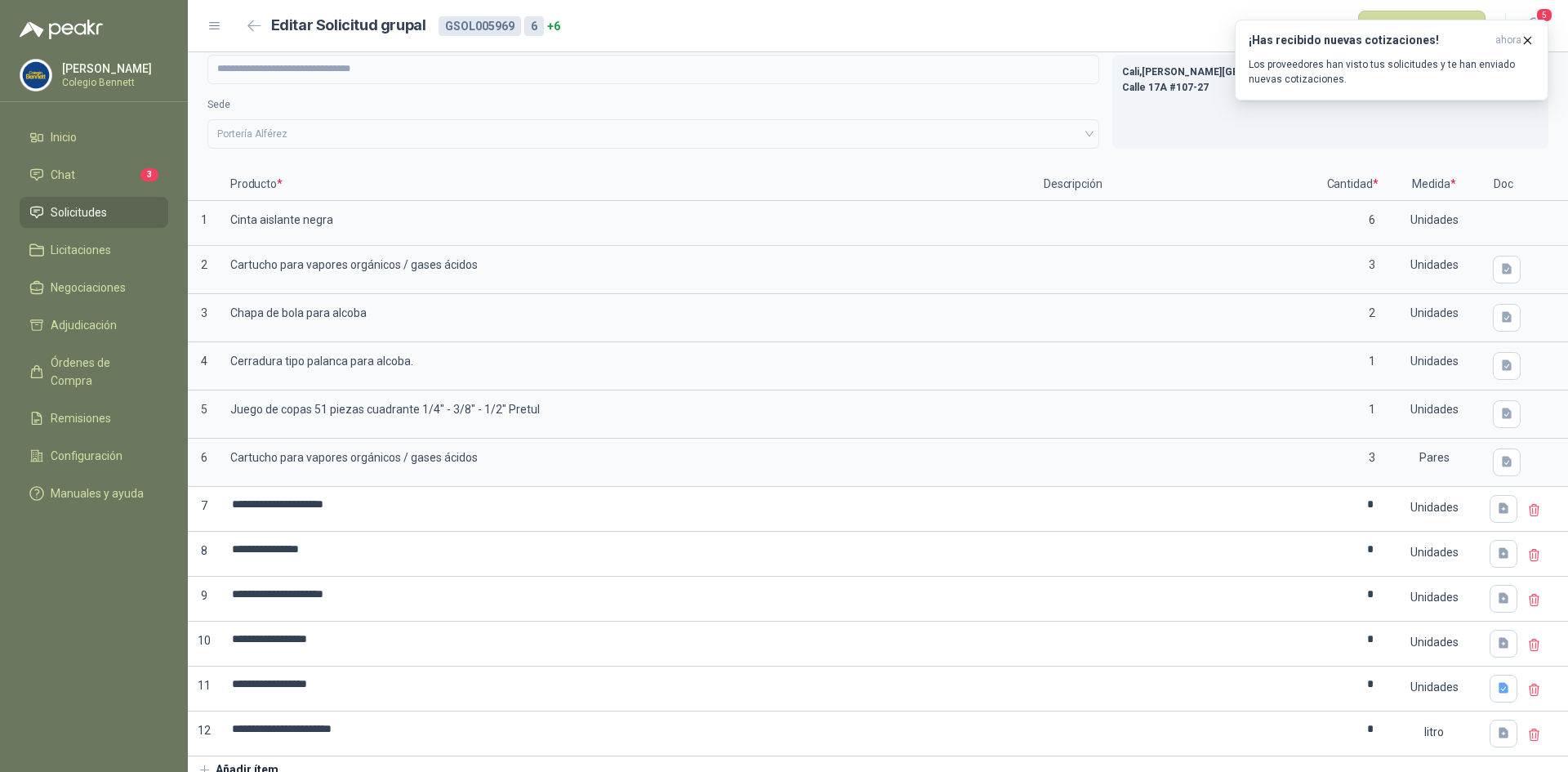
scroll to position [51, 0]
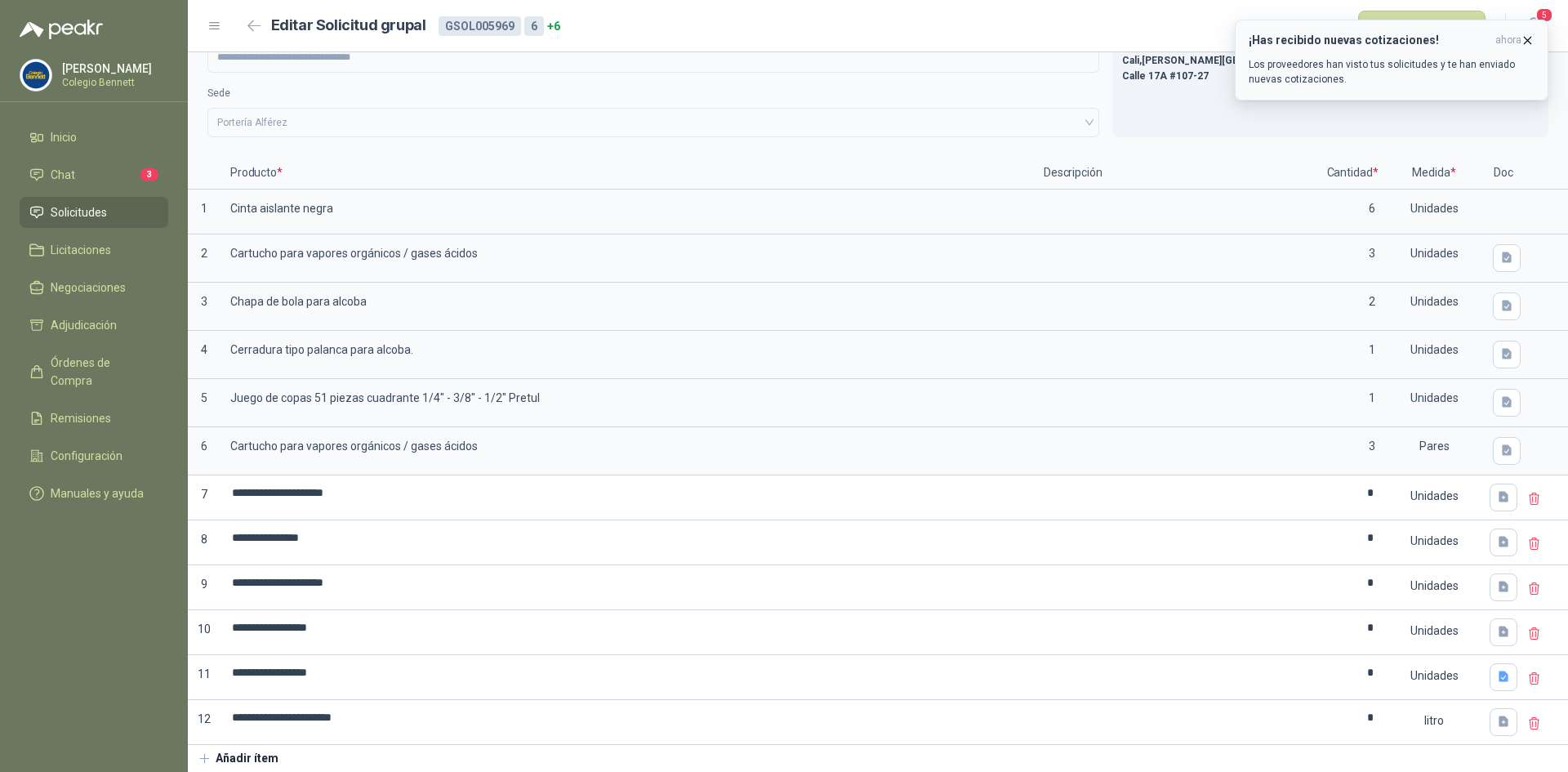
click at [1528, 42] on icon "button" at bounding box center [1527, 40] width 14 height 14
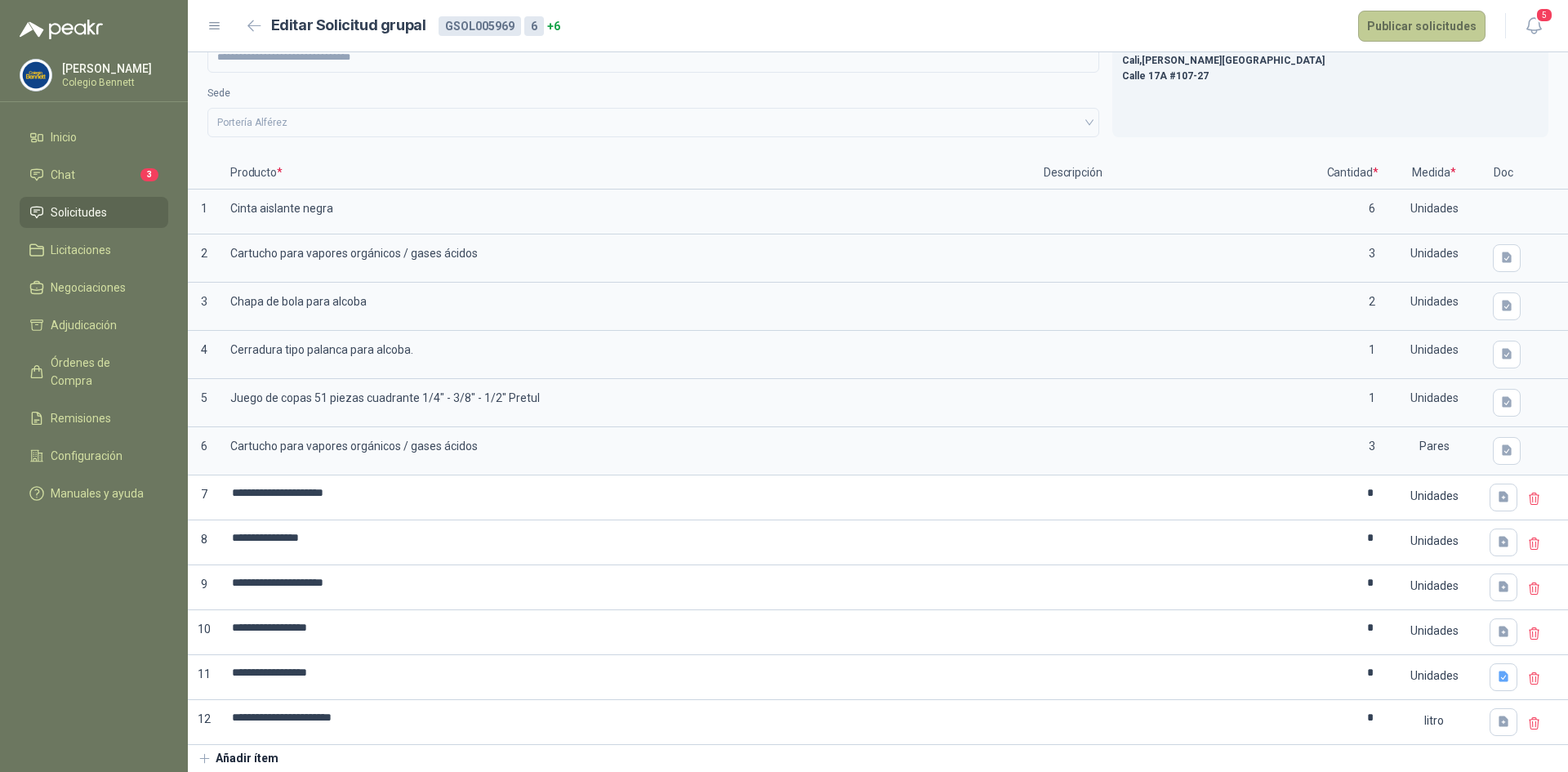
click at [1451, 30] on button "Publicar solicitudes" at bounding box center [1422, 26] width 128 height 31
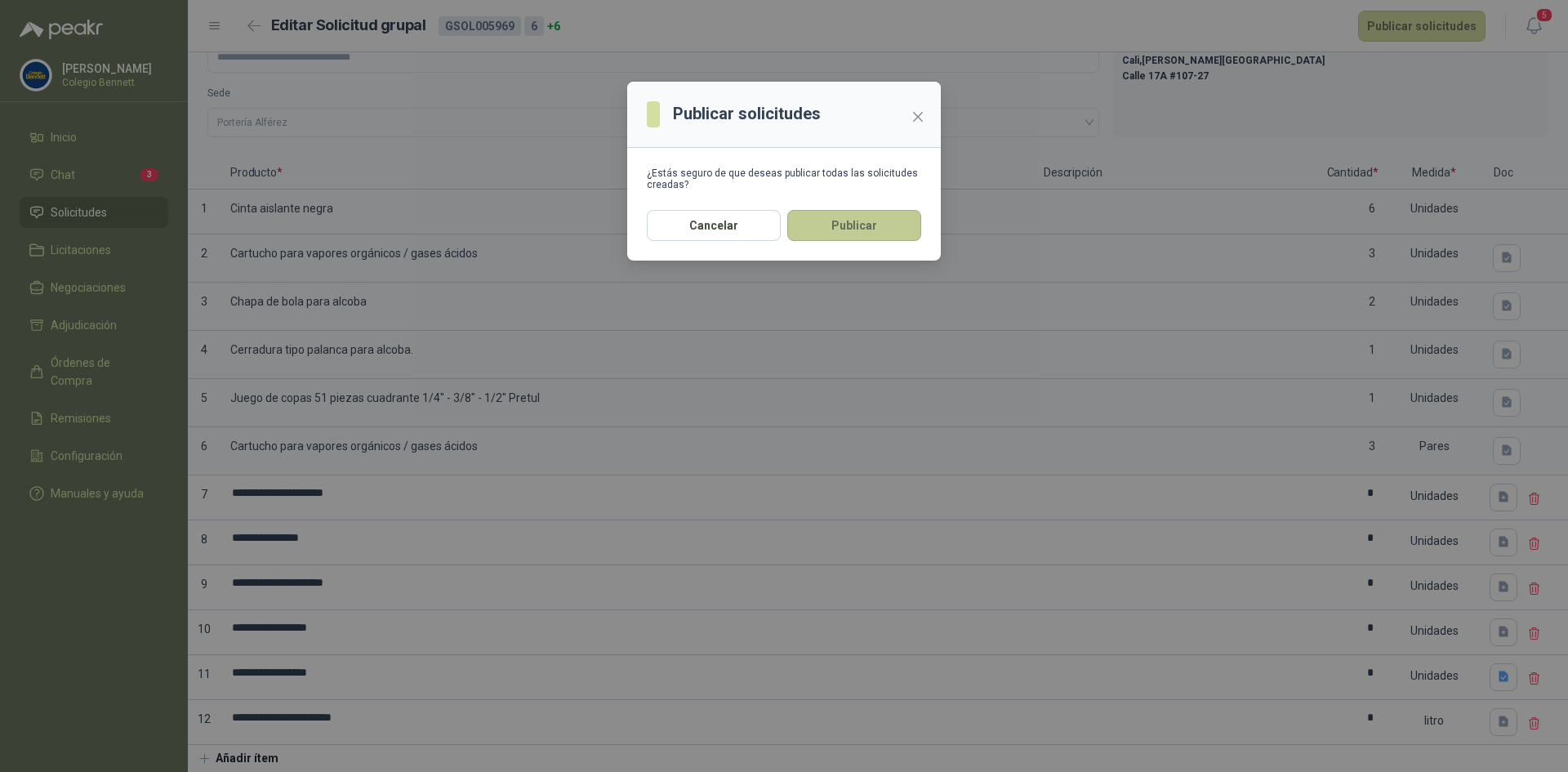
click at [893, 220] on button "Publicar" at bounding box center [854, 225] width 134 height 31
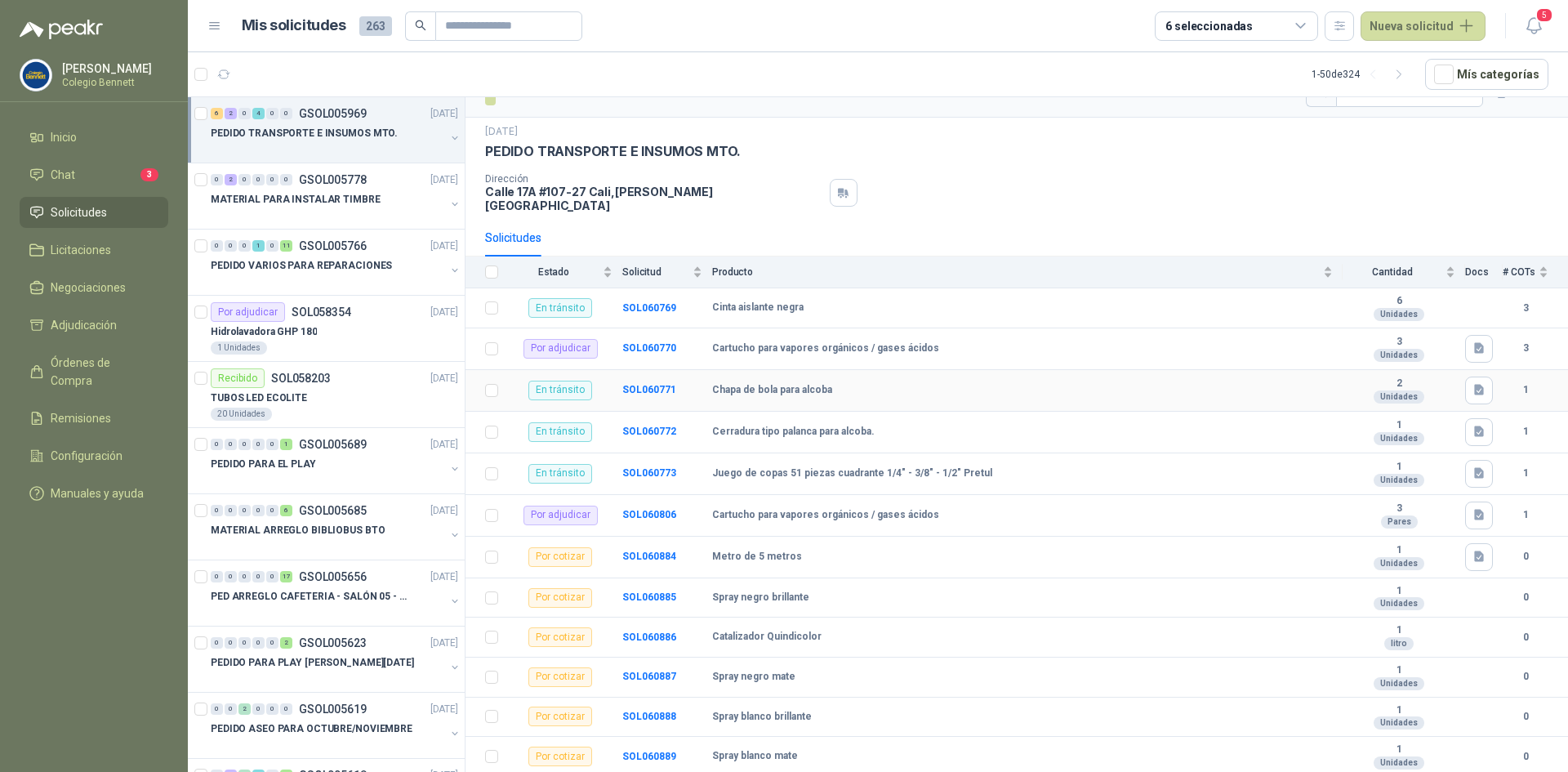
scroll to position [45, 0]
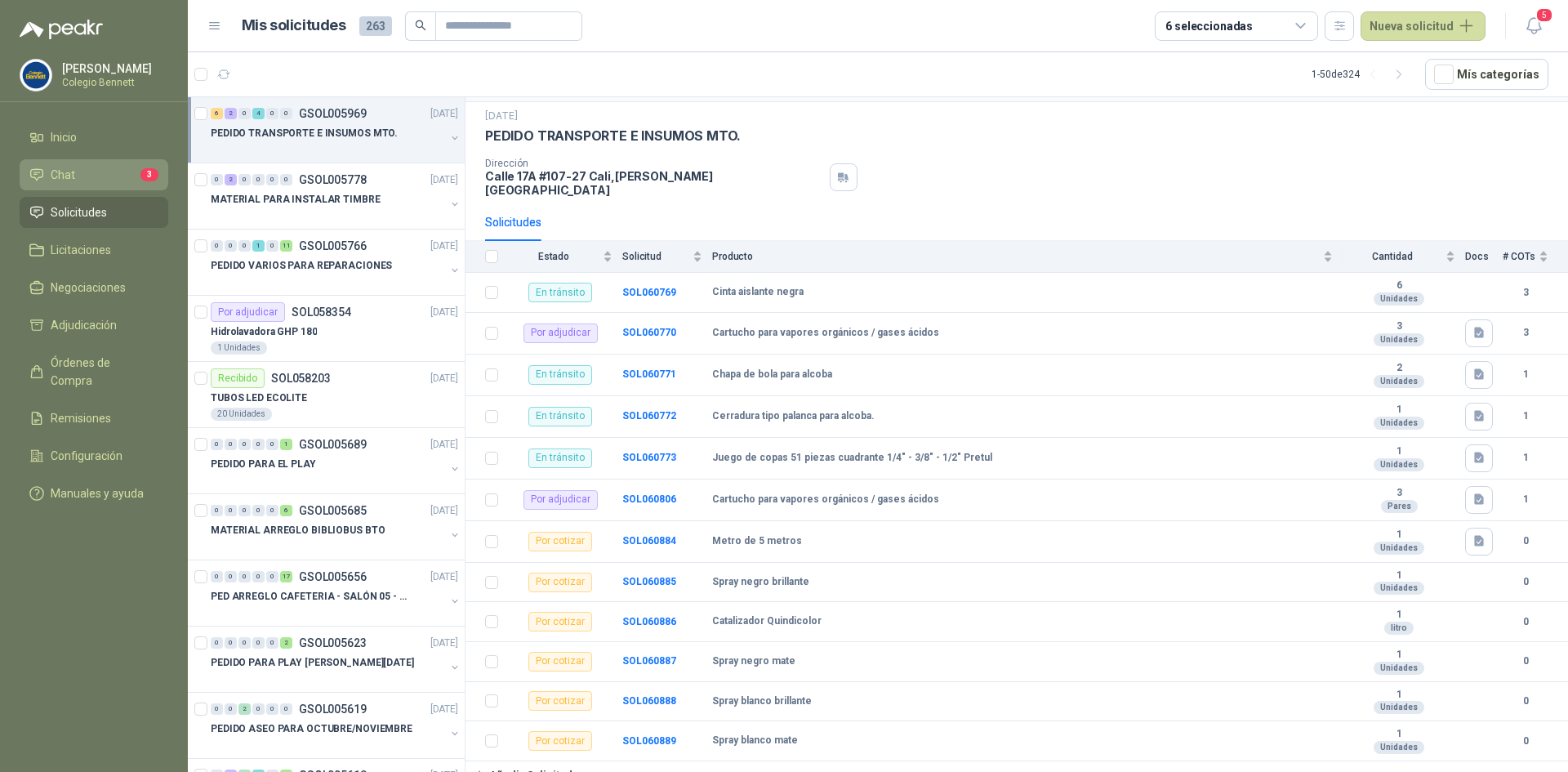
click at [83, 177] on li "Chat 3" at bounding box center [93, 175] width 129 height 18
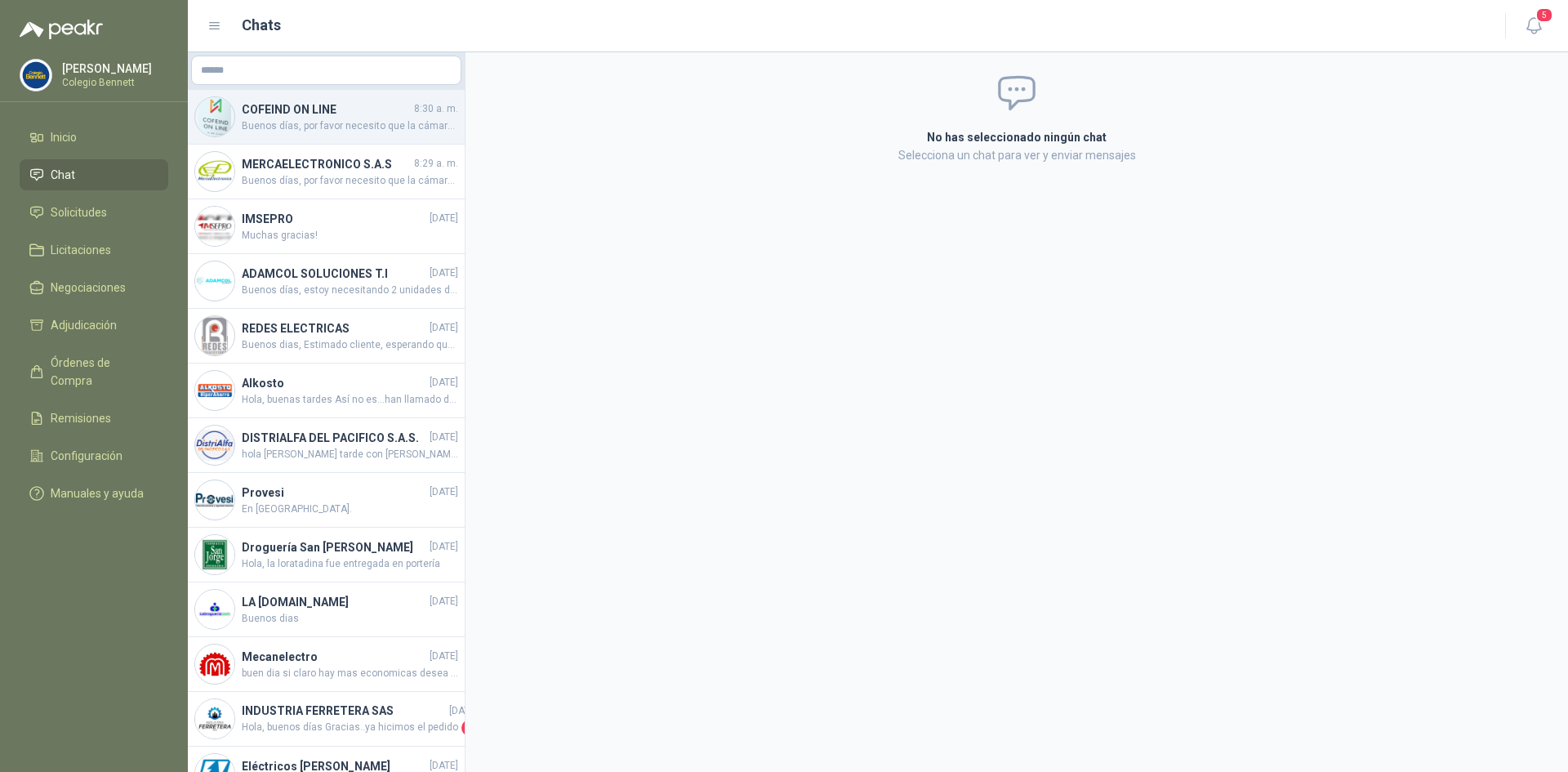
click at [297, 132] on span "Buenos días, por favor necesito que la cámara que se cotice sea del Lente 2.8 m…" at bounding box center [349, 126] width 217 height 16
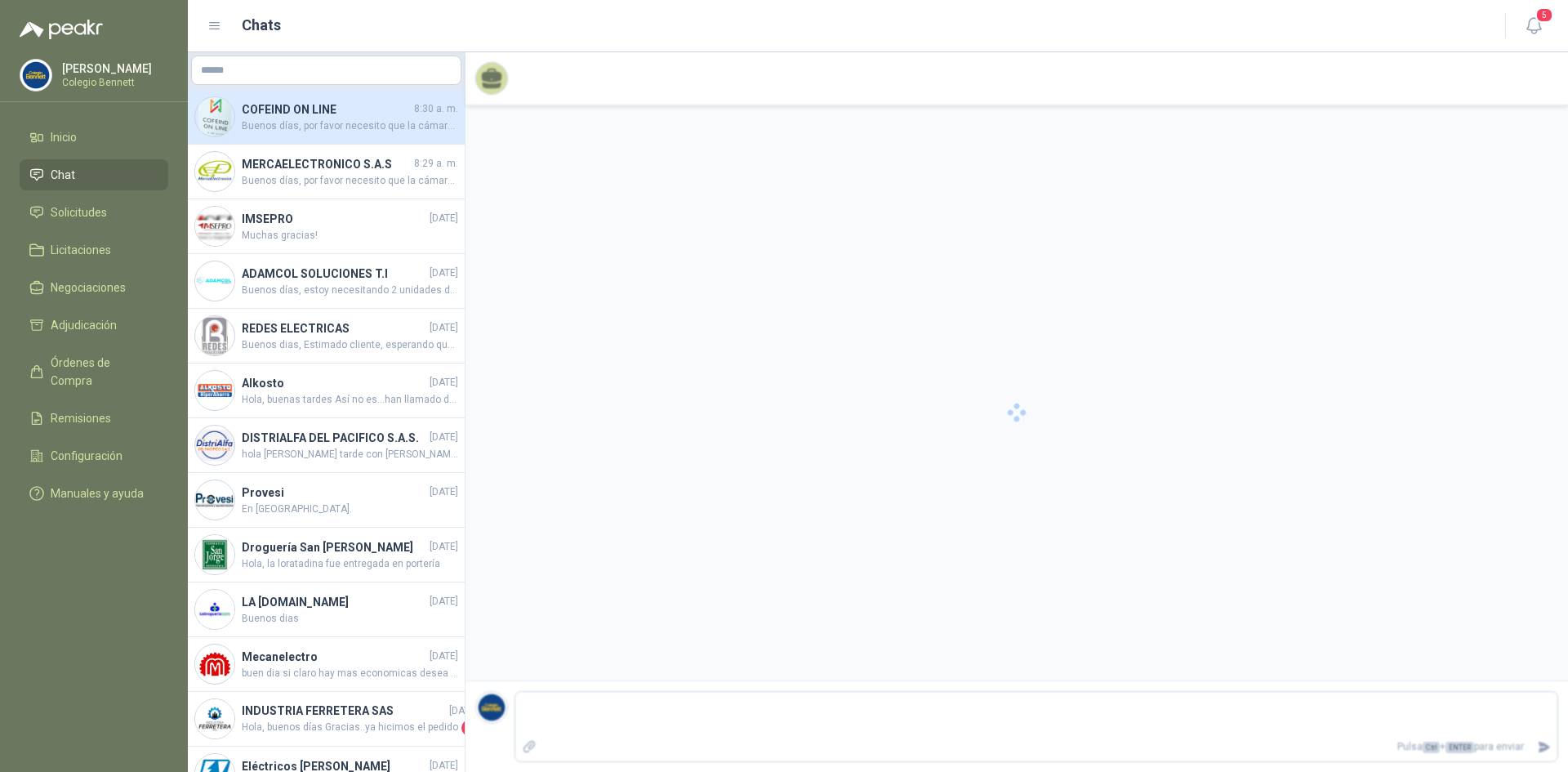
scroll to position [186, 0]
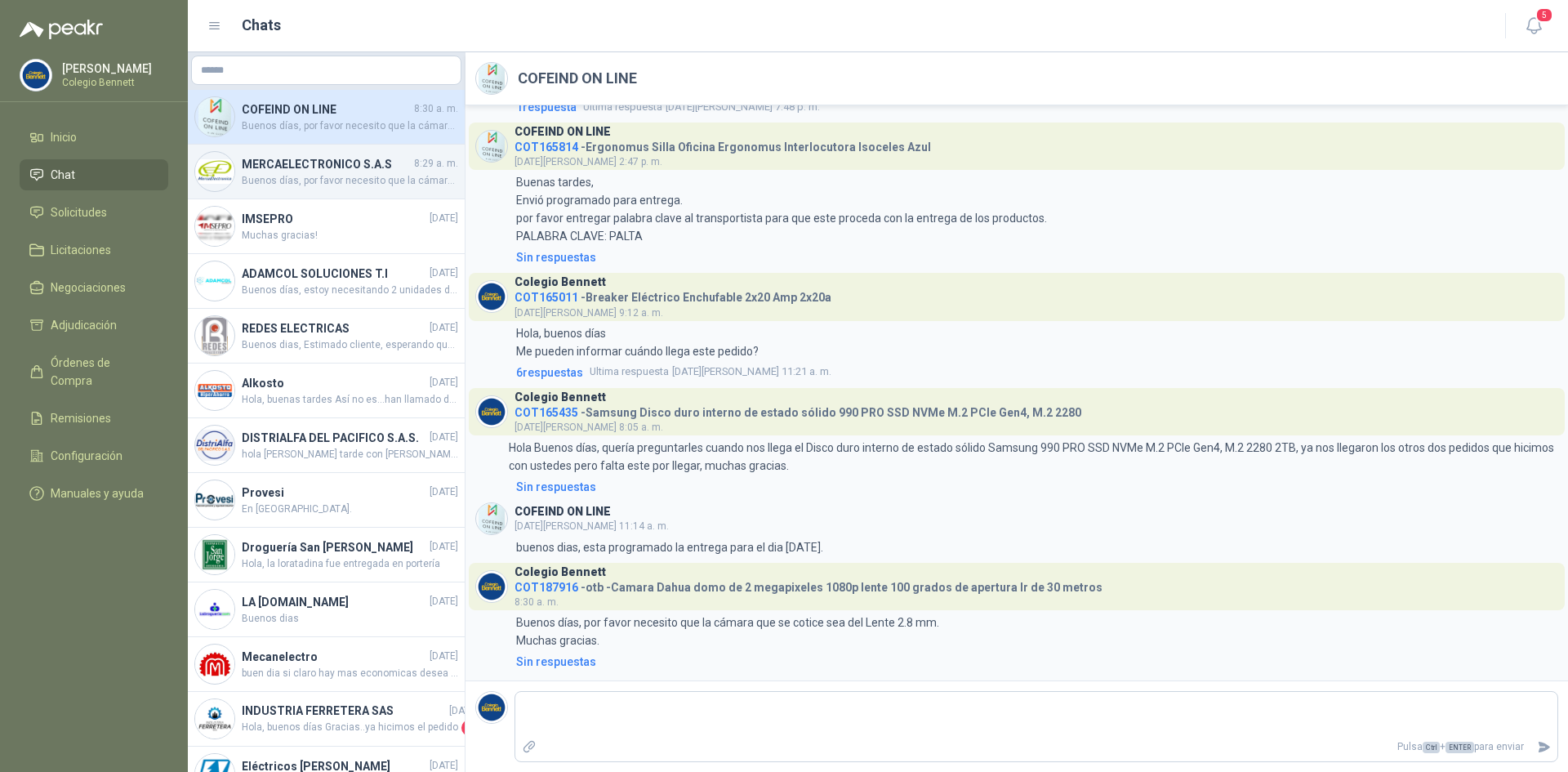
click at [291, 172] on h4 "MERCAELECTRONICO S.A.S" at bounding box center [326, 164] width 169 height 18
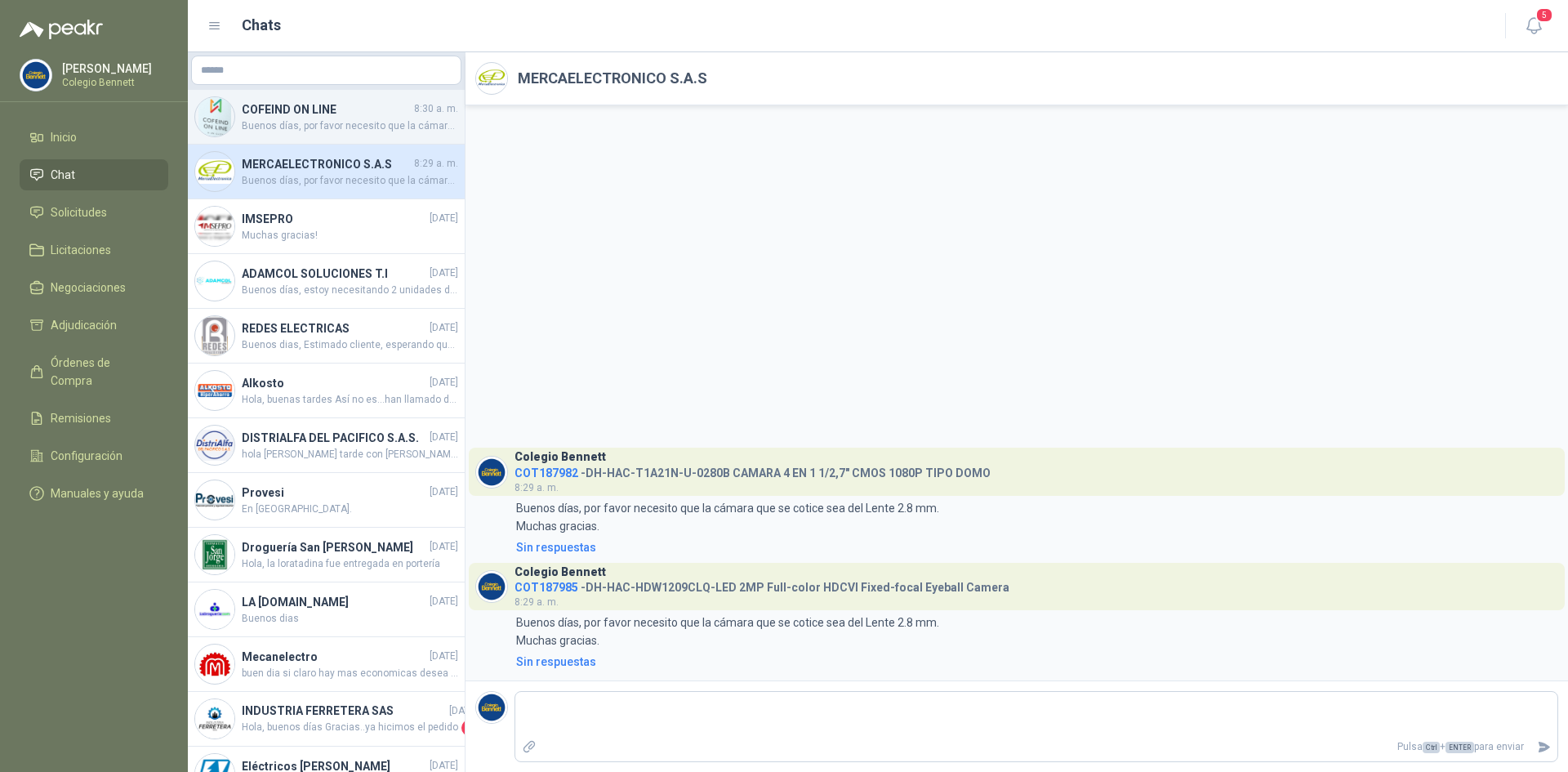
click at [317, 109] on h4 "COFEIND ON LINE" at bounding box center [326, 110] width 169 height 18
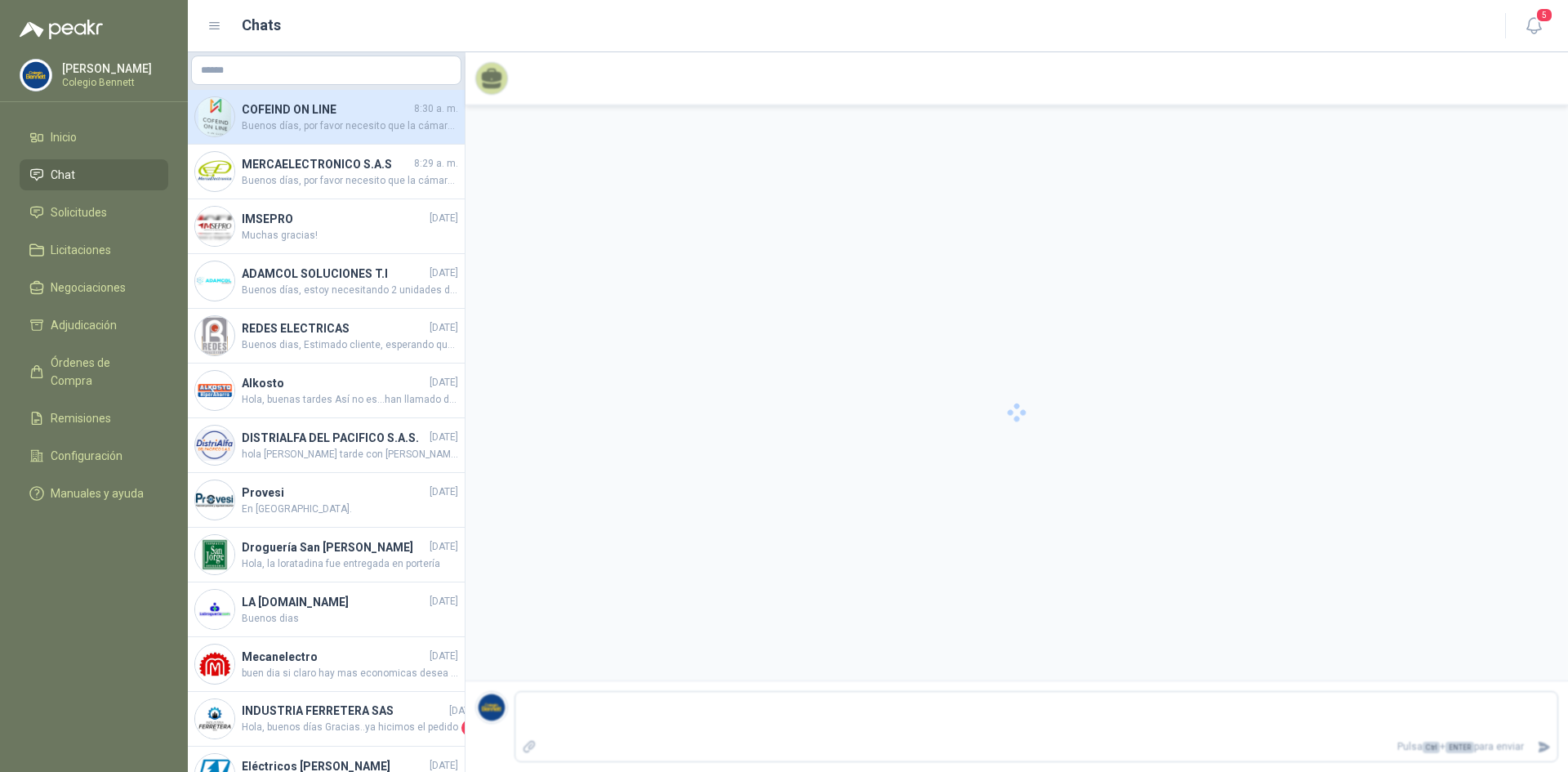
scroll to position [186, 0]
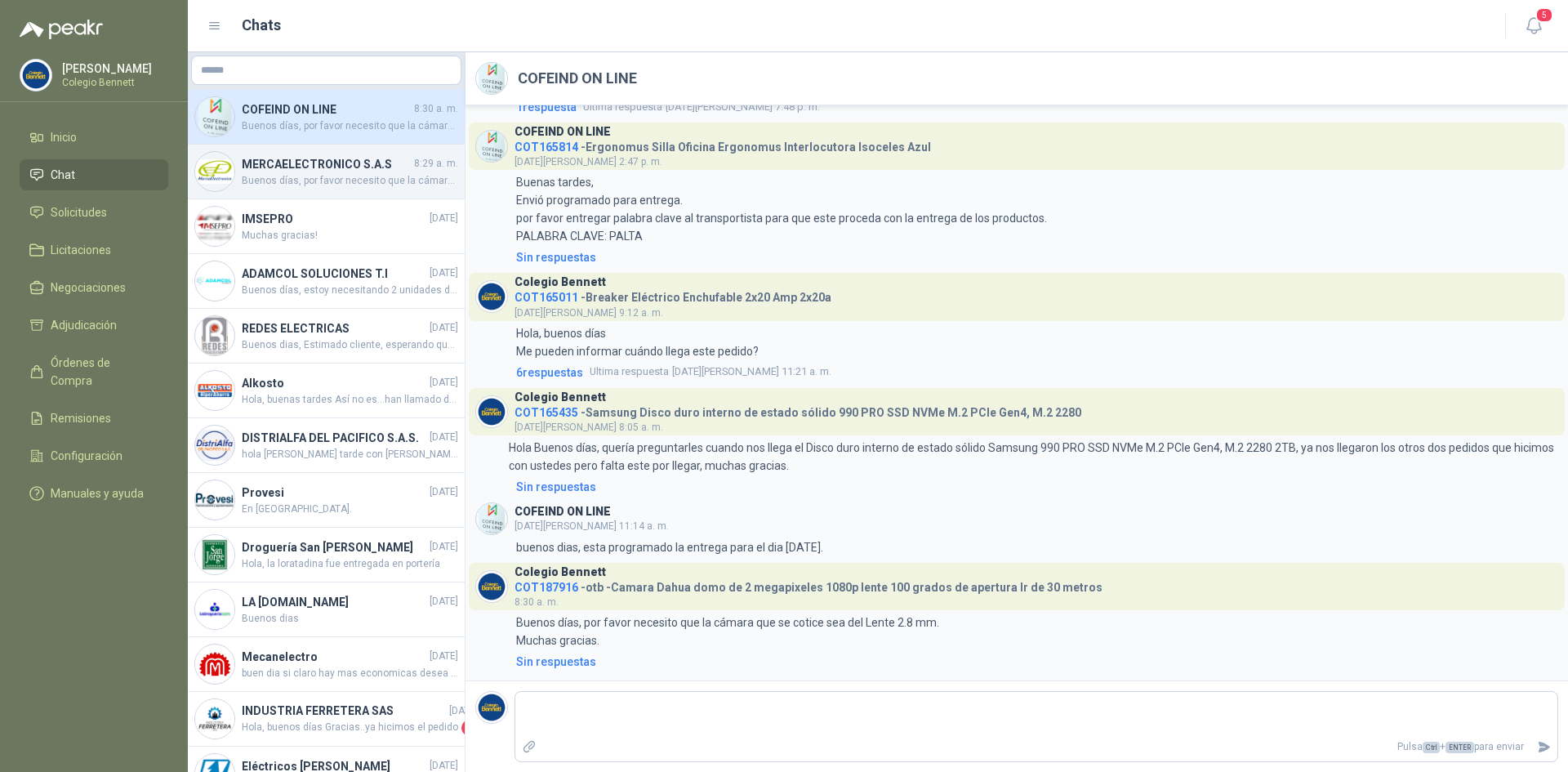
click at [347, 174] on span "Buenos días, por favor necesito que la cámara que se cotice sea del Lente 2.8 m…" at bounding box center [349, 181] width 217 height 16
